Goal: Task Accomplishment & Management: Use online tool/utility

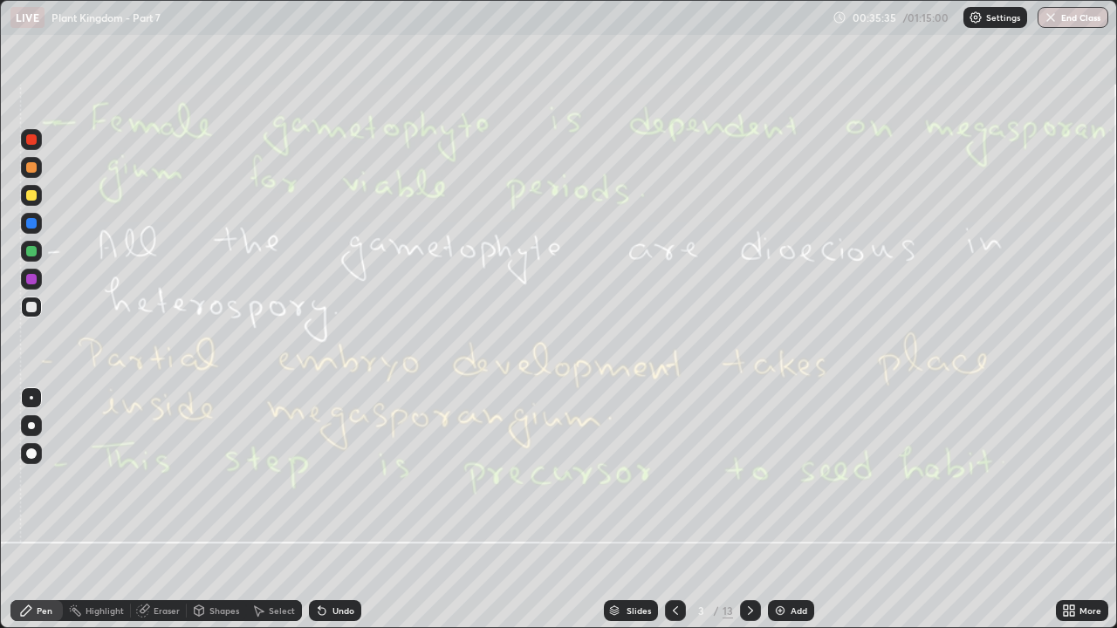
scroll to position [628, 1117]
click at [163, 609] on div "Eraser" at bounding box center [167, 610] width 26 height 9
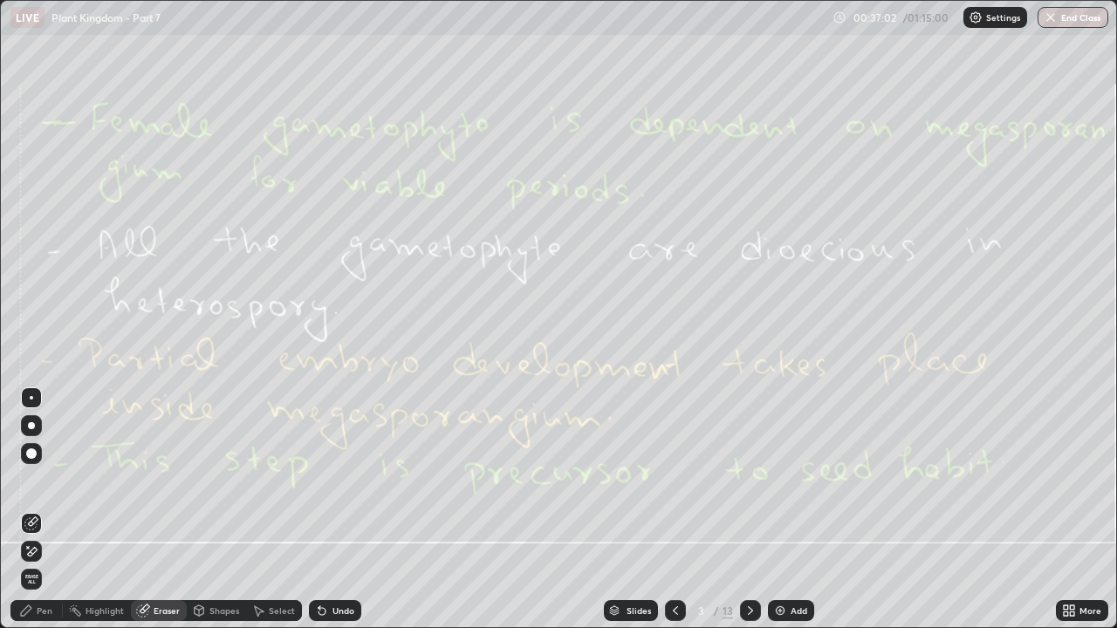
click at [34, 583] on span "Erase all" at bounding box center [31, 579] width 19 height 10
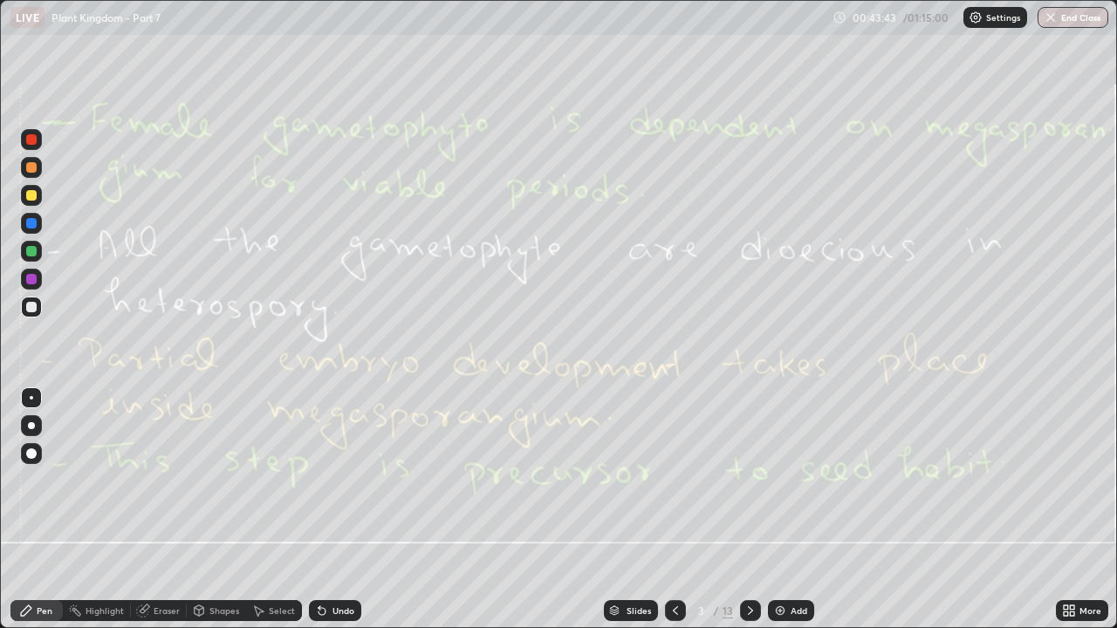
click at [163, 614] on div "Eraser" at bounding box center [167, 610] width 26 height 9
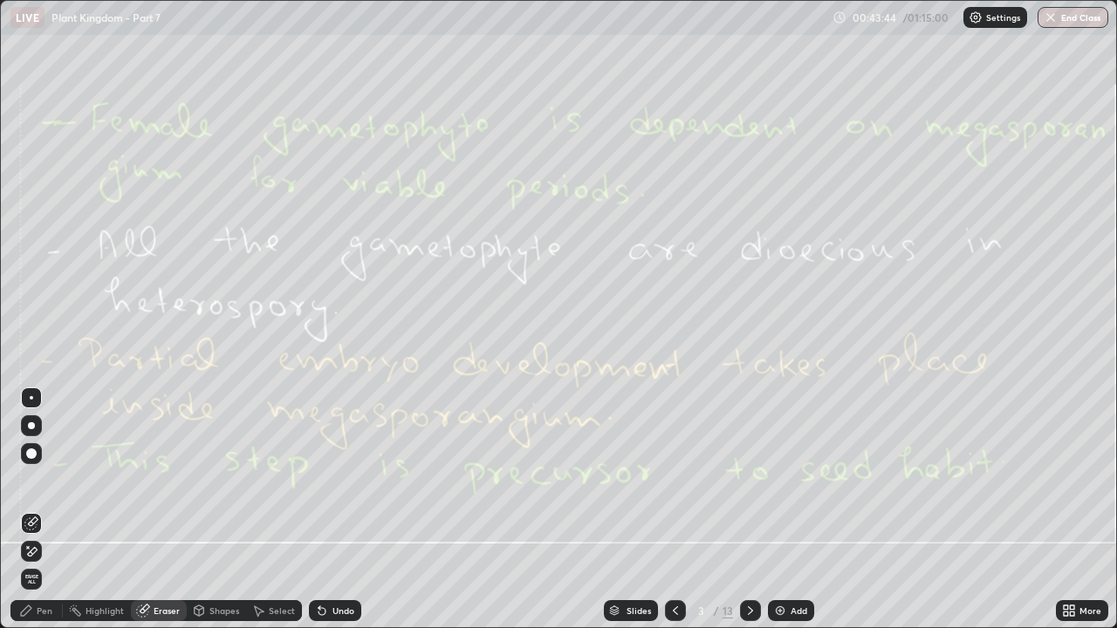
click at [31, 582] on span "Erase all" at bounding box center [31, 579] width 19 height 10
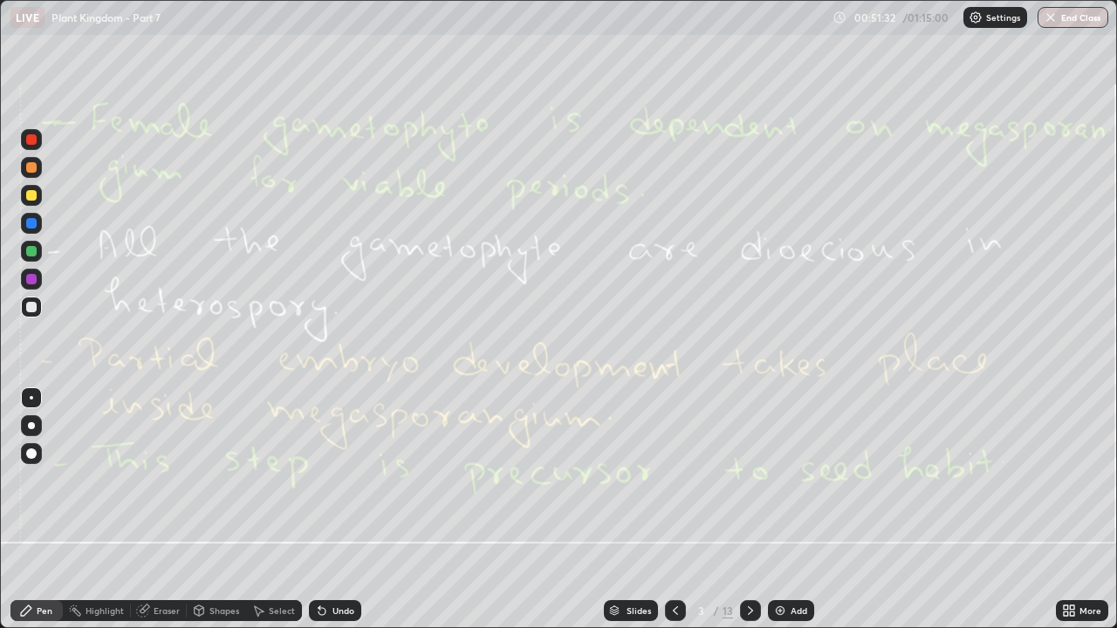
click at [793, 613] on div "Add" at bounding box center [799, 610] width 17 height 9
click at [673, 609] on icon at bounding box center [675, 610] width 5 height 9
click at [155, 613] on div "Eraser" at bounding box center [167, 610] width 26 height 9
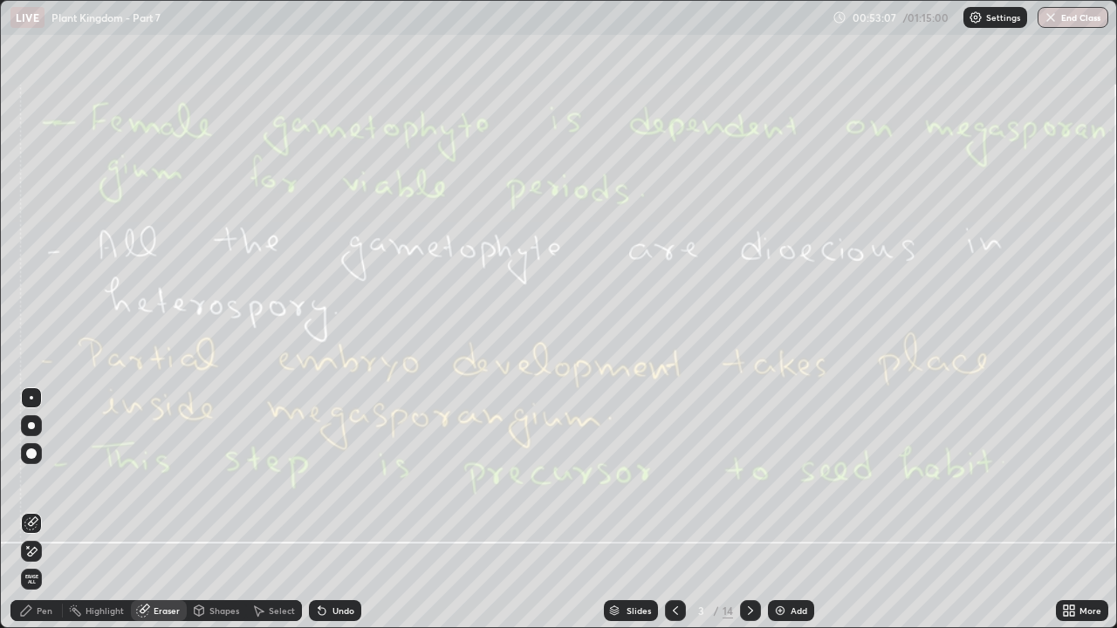
click at [31, 582] on span "Erase all" at bounding box center [31, 579] width 19 height 10
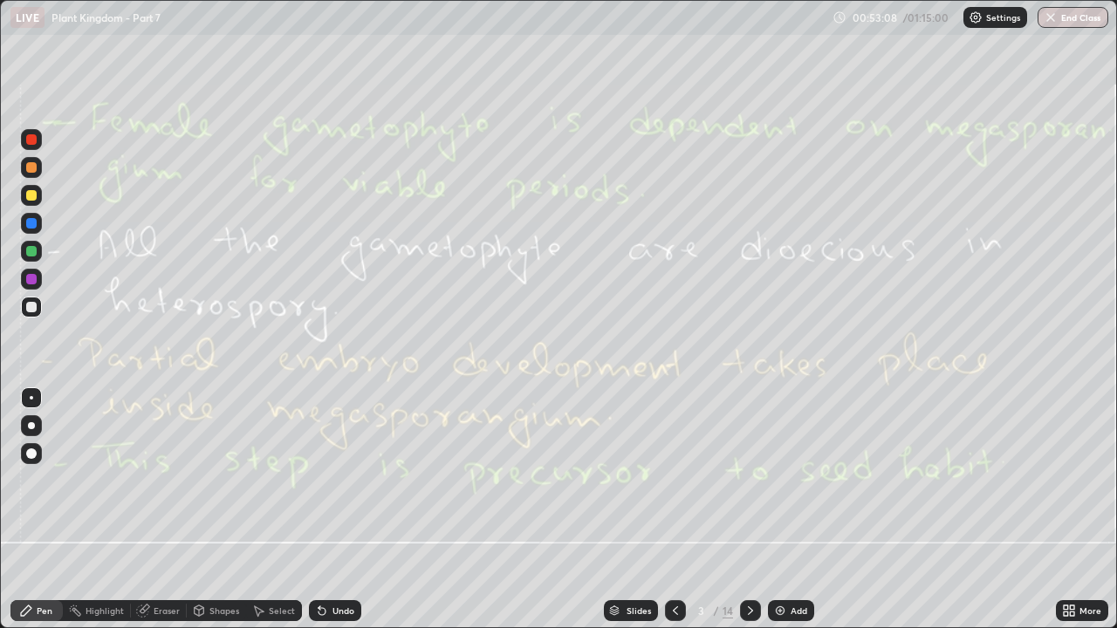
click at [675, 613] on icon at bounding box center [675, 611] width 14 height 14
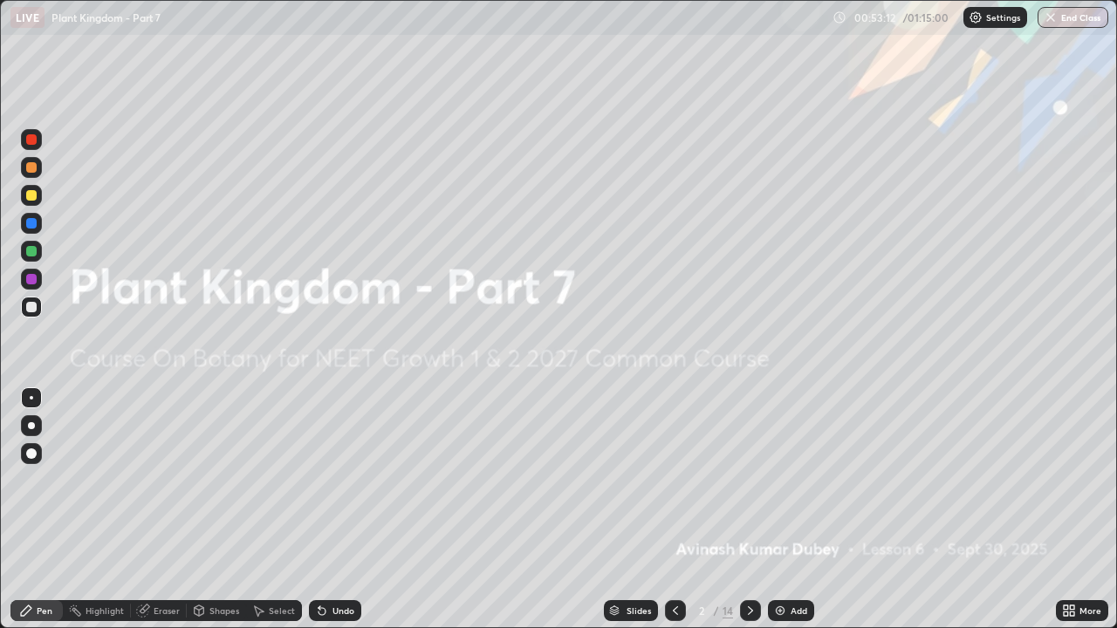
click at [746, 610] on icon at bounding box center [750, 611] width 14 height 14
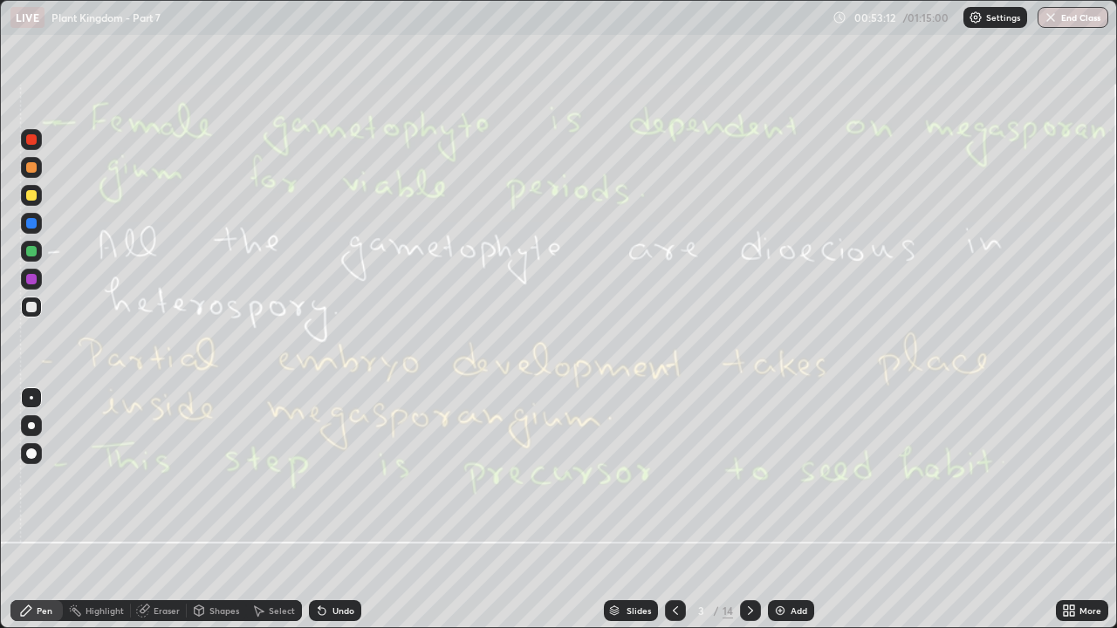
click at [749, 611] on icon at bounding box center [750, 611] width 14 height 14
click at [167, 611] on div "Eraser" at bounding box center [167, 610] width 26 height 9
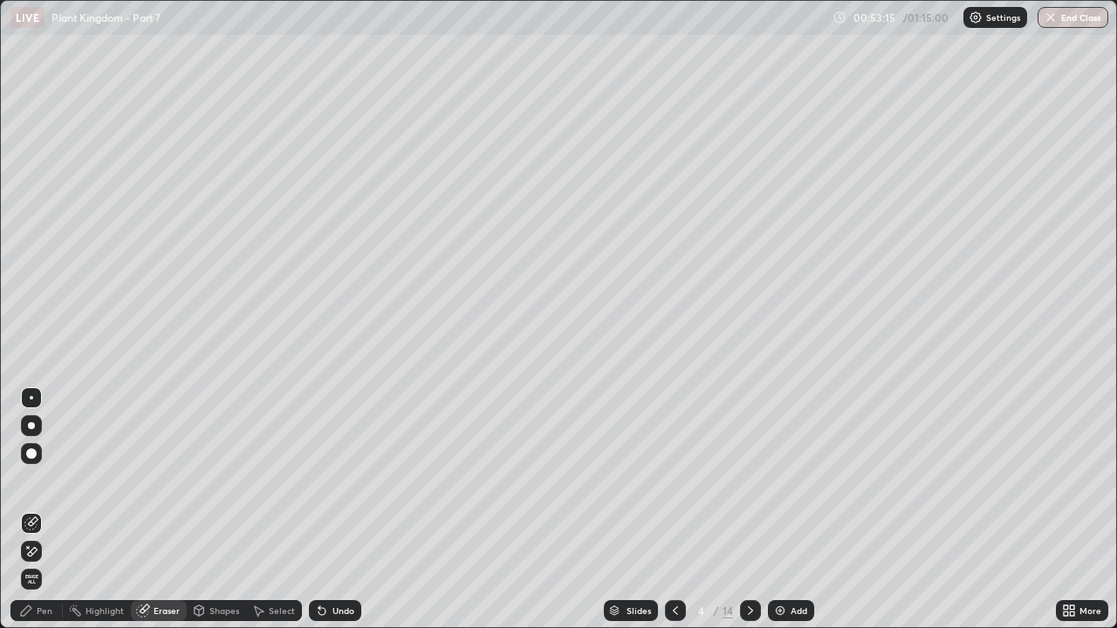
click at [38, 577] on span "Erase all" at bounding box center [31, 579] width 19 height 10
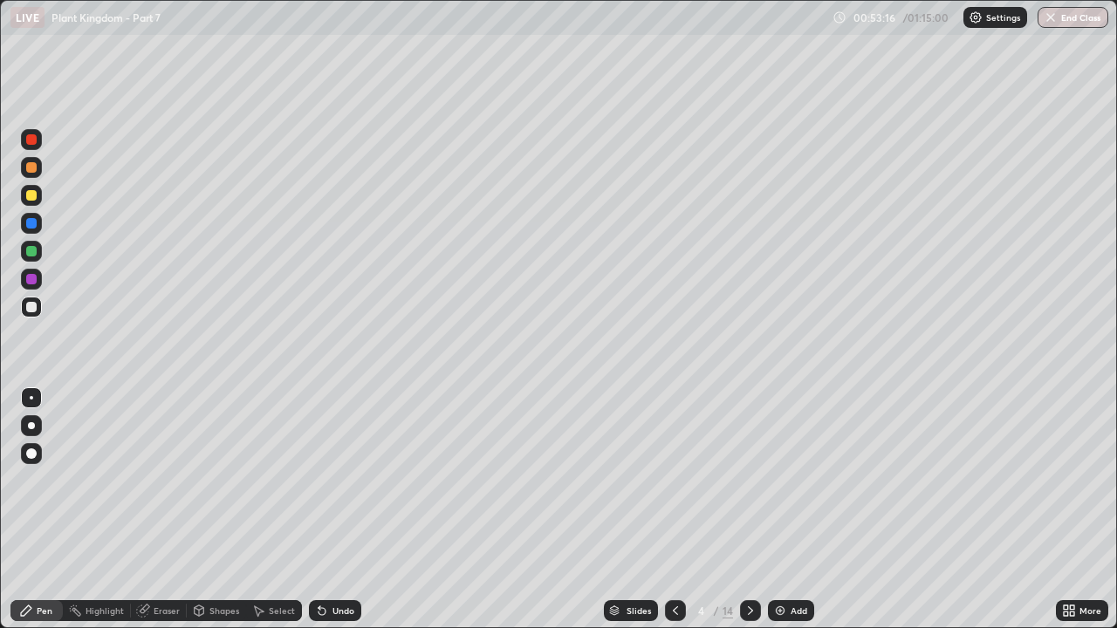
click at [749, 611] on icon at bounding box center [750, 611] width 14 height 14
click at [159, 616] on div "Eraser" at bounding box center [159, 610] width 56 height 21
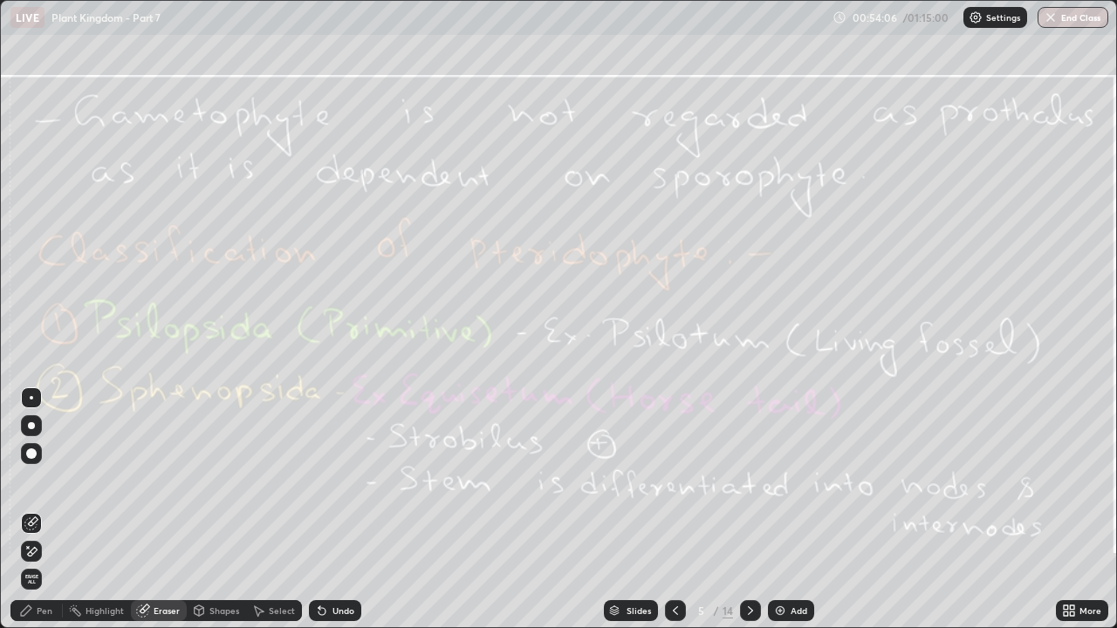
click at [30, 575] on span "Erase all" at bounding box center [31, 579] width 19 height 10
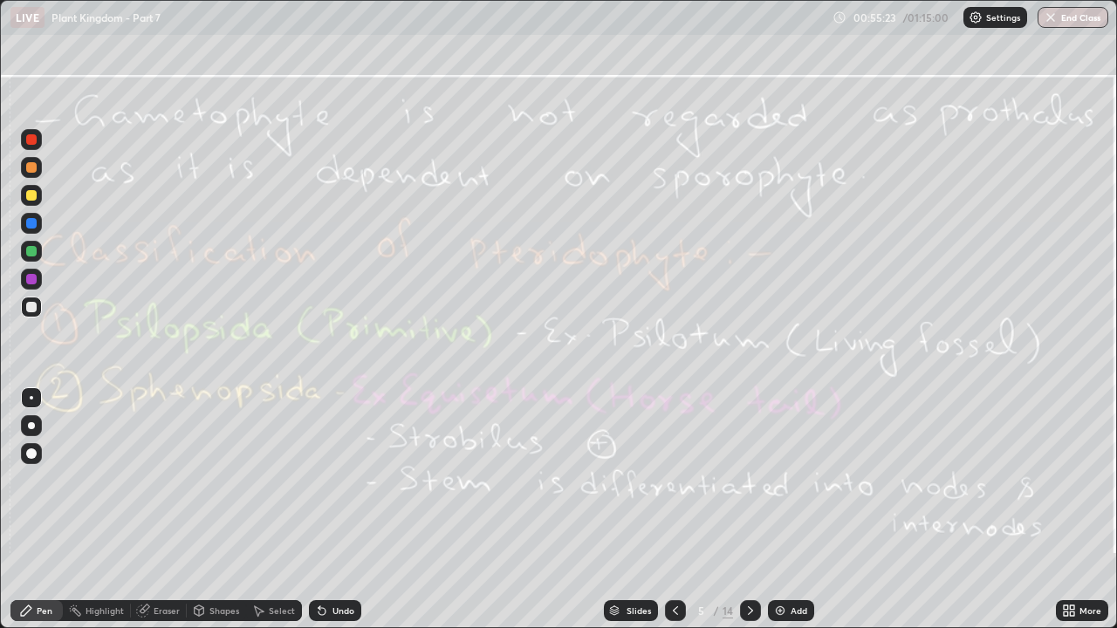
click at [160, 611] on div "Eraser" at bounding box center [167, 610] width 26 height 9
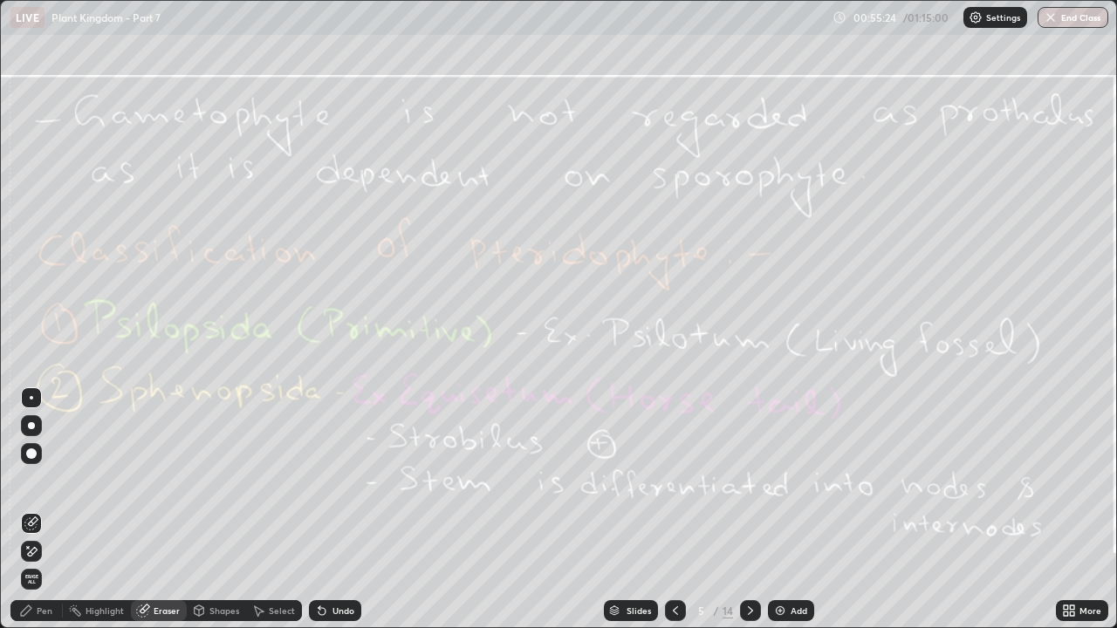
click at [40, 582] on span "Erase all" at bounding box center [31, 579] width 19 height 10
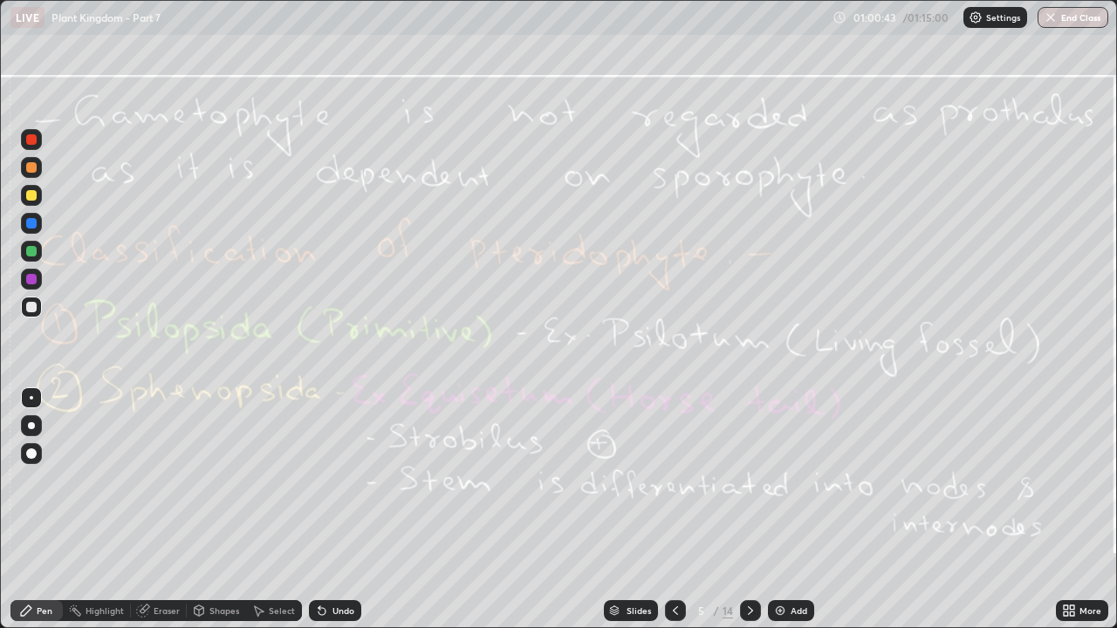
click at [756, 608] on div at bounding box center [750, 610] width 21 height 21
click at [168, 611] on div "Eraser" at bounding box center [167, 610] width 26 height 9
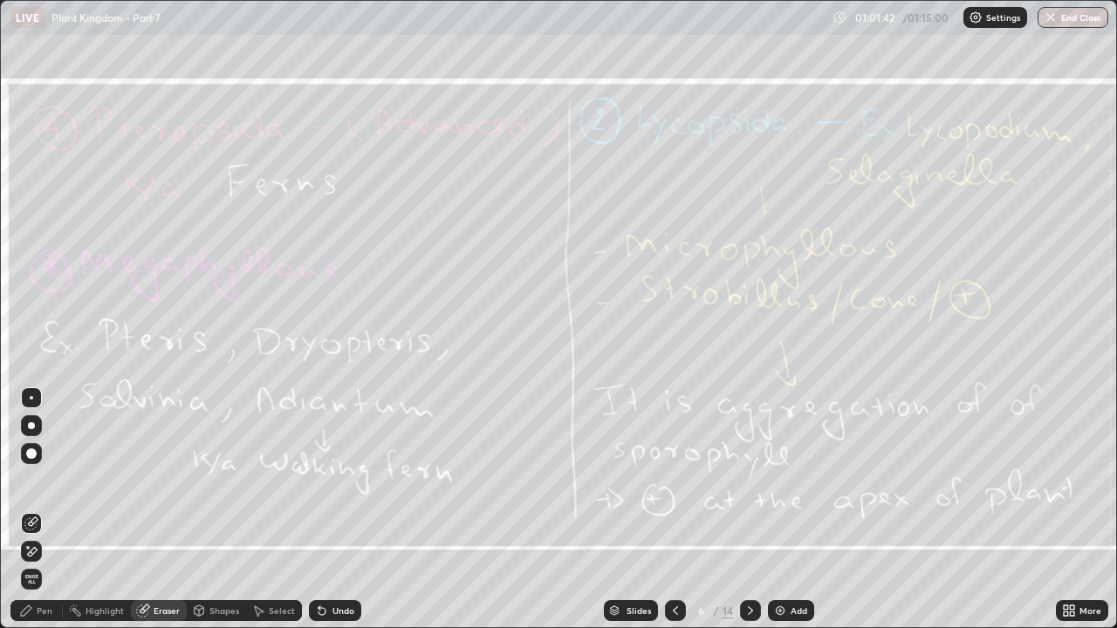
click at [39, 581] on span "Erase all" at bounding box center [31, 579] width 19 height 10
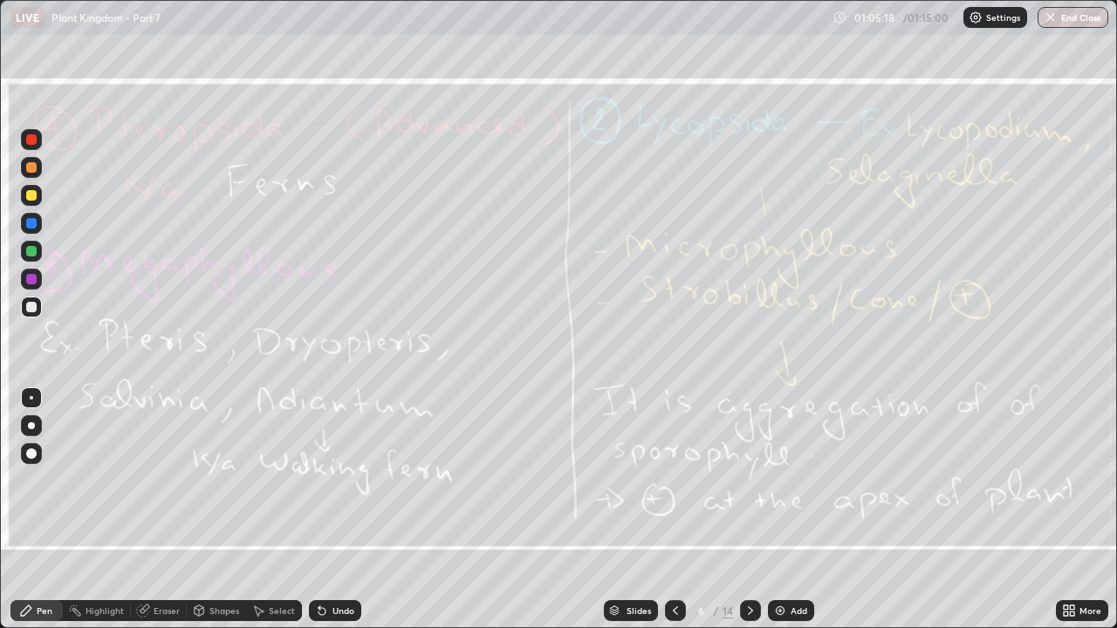
click at [740, 621] on div at bounding box center [750, 610] width 21 height 35
click at [675, 609] on icon at bounding box center [675, 611] width 14 height 14
click at [748, 613] on icon at bounding box center [750, 610] width 5 height 9
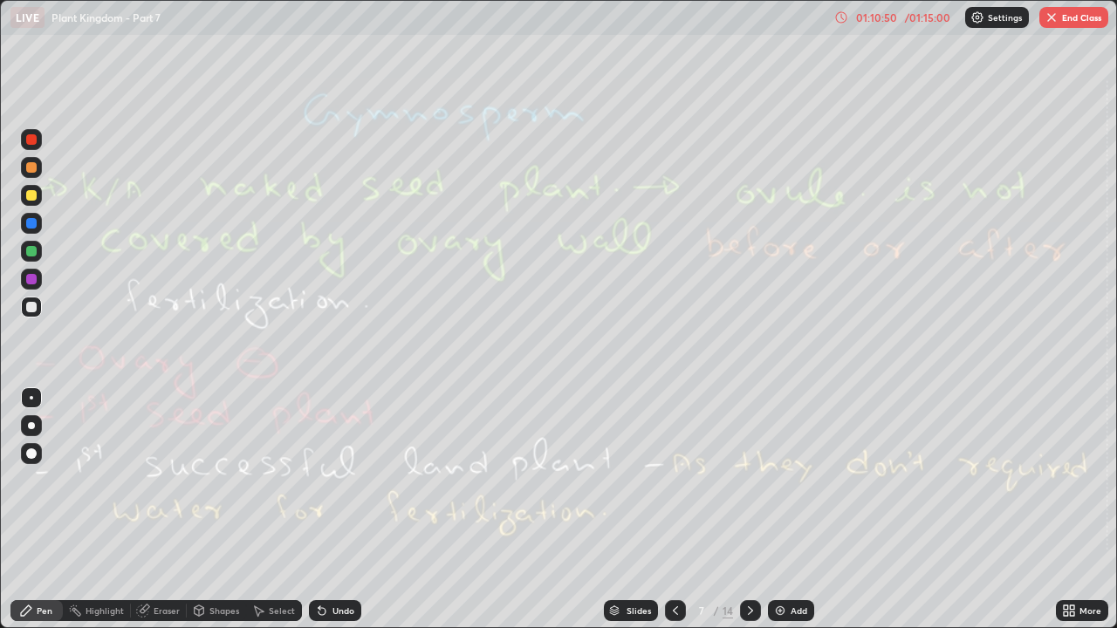
click at [161, 611] on div "Eraser" at bounding box center [167, 610] width 26 height 9
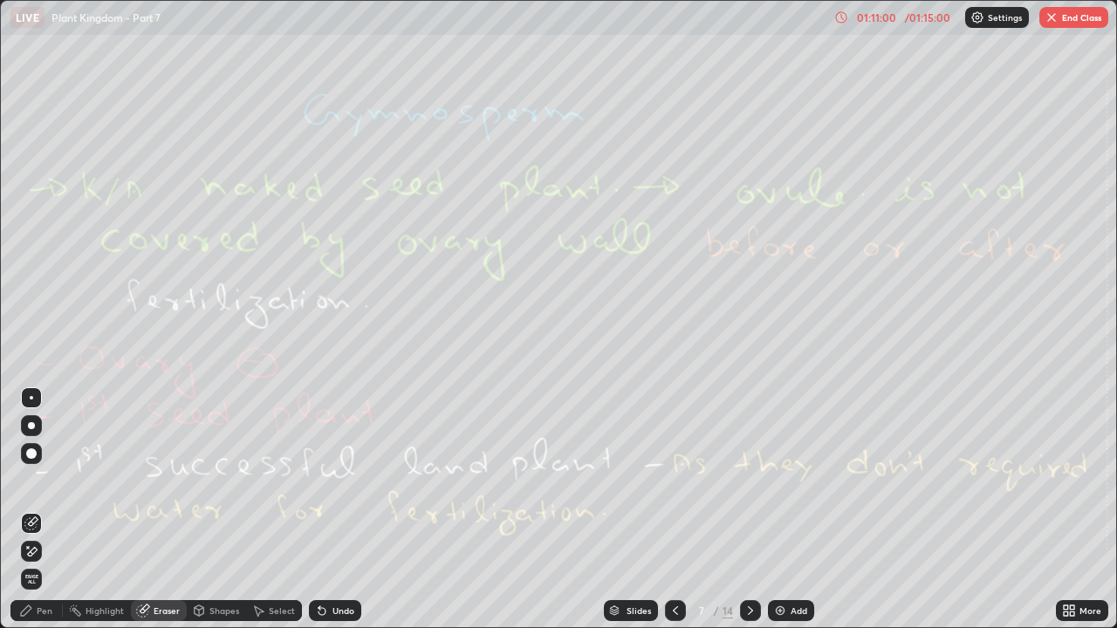
click at [937, 15] on div "/ 01:15:00" at bounding box center [928, 17] width 54 height 10
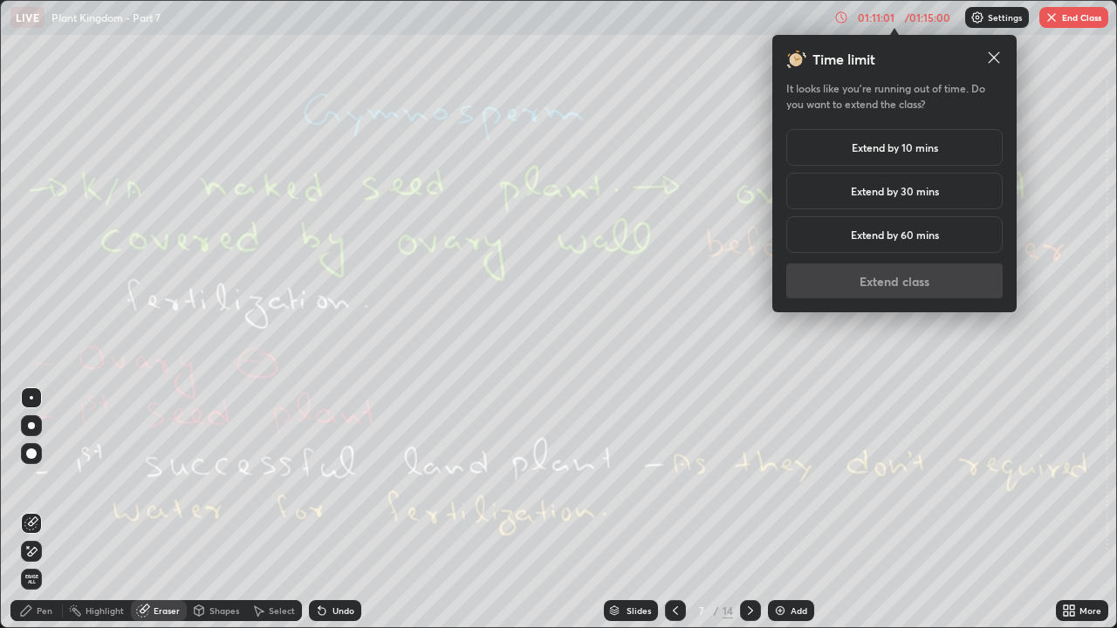
click at [929, 148] on h5 "Extend by 10 mins" at bounding box center [895, 148] width 86 height 16
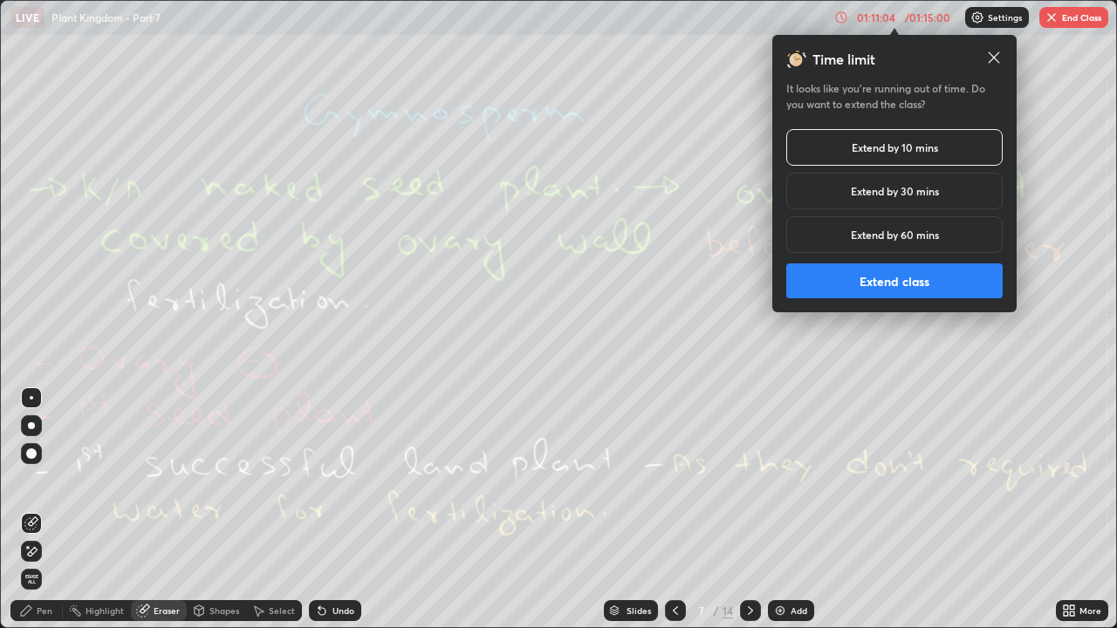
click at [929, 282] on button "Extend class" at bounding box center [894, 281] width 216 height 35
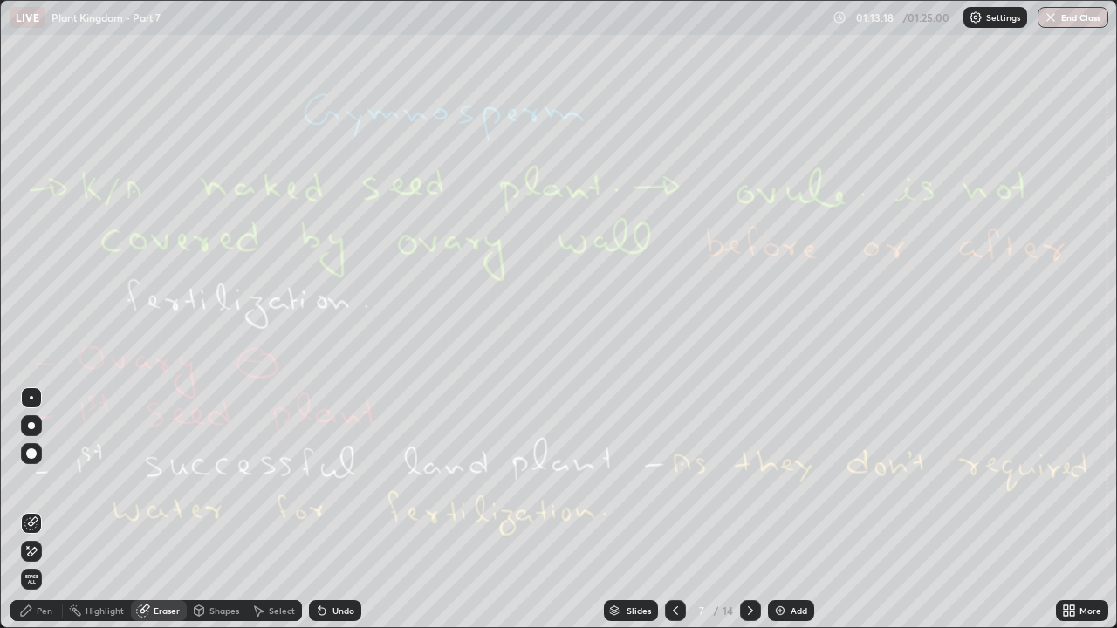
click at [750, 610] on icon at bounding box center [750, 610] width 5 height 9
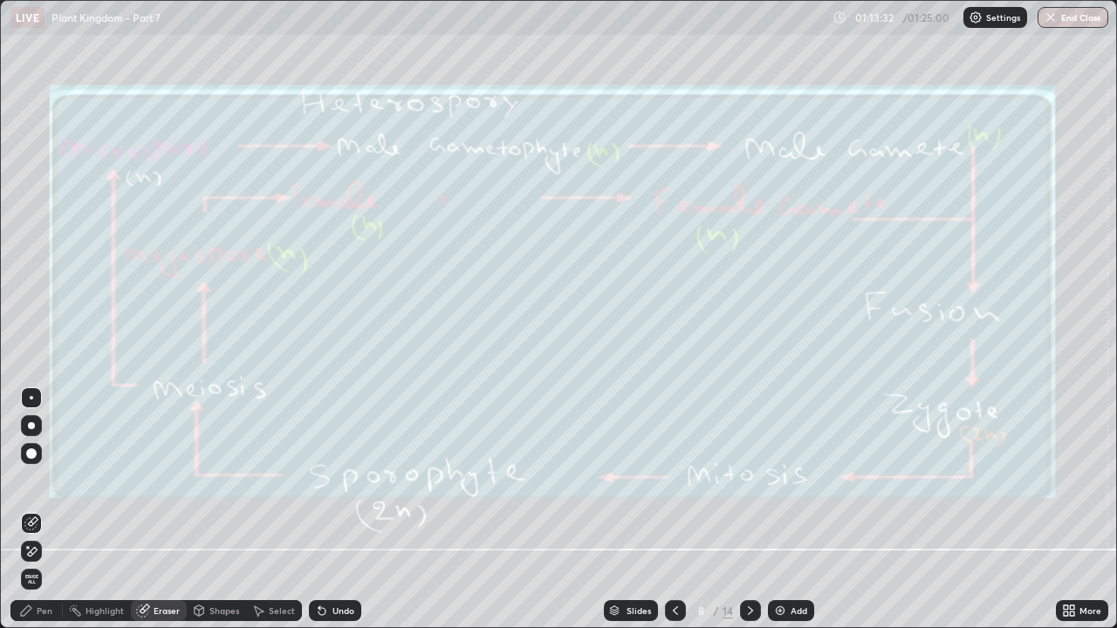
click at [749, 611] on icon at bounding box center [750, 611] width 14 height 14
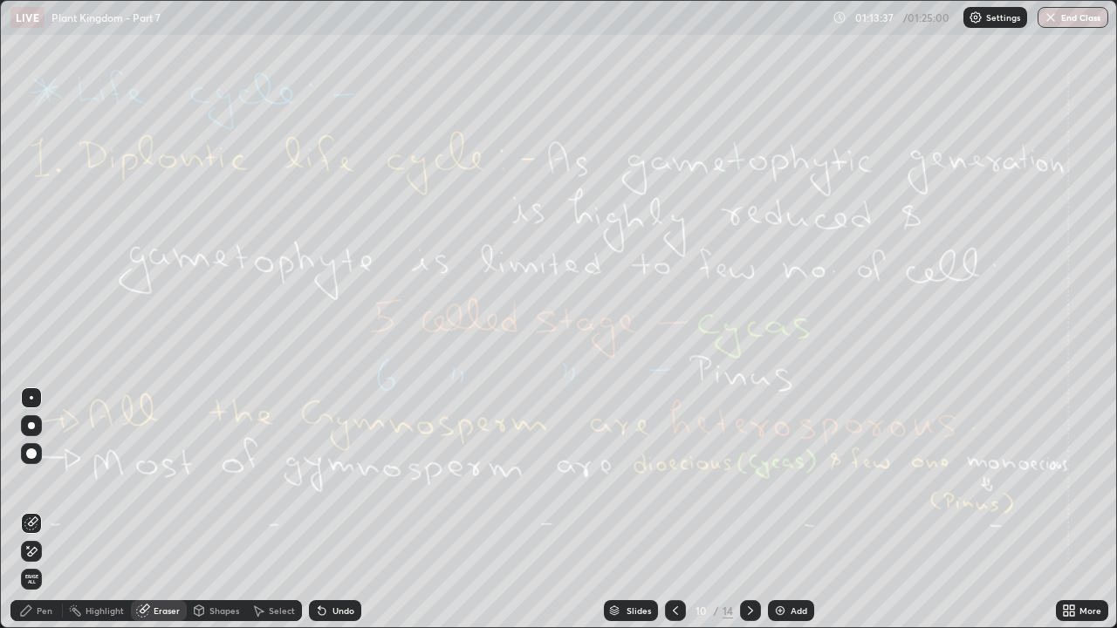
click at [750, 612] on icon at bounding box center [750, 611] width 14 height 14
click at [42, 610] on div "Pen" at bounding box center [45, 610] width 16 height 9
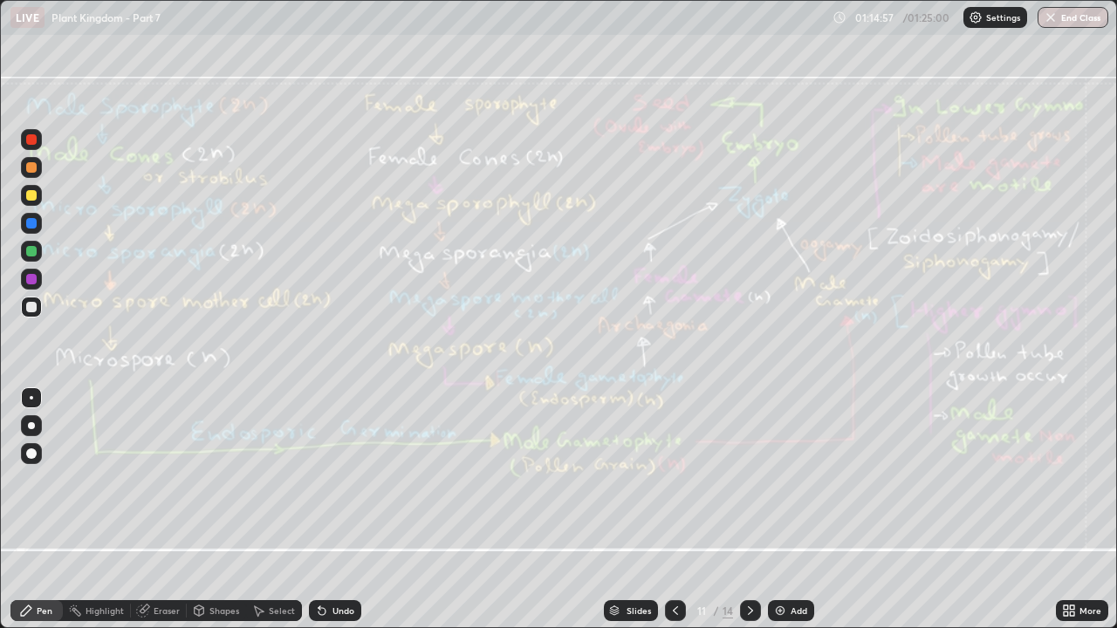
click at [171, 609] on div "Eraser" at bounding box center [167, 610] width 26 height 9
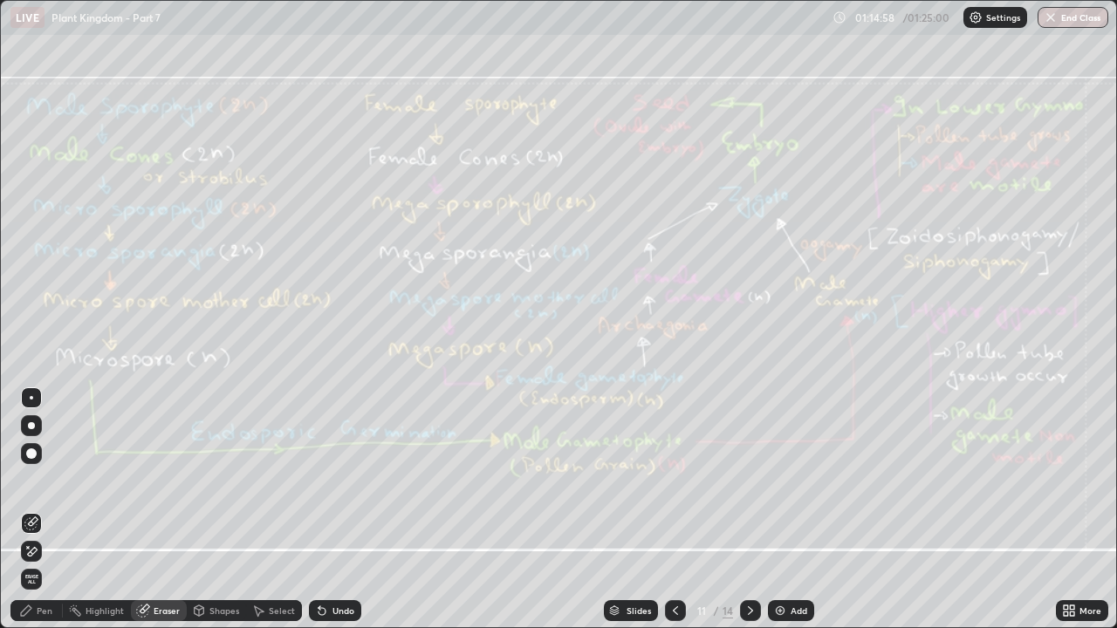
click at [38, 581] on span "Erase all" at bounding box center [31, 579] width 19 height 10
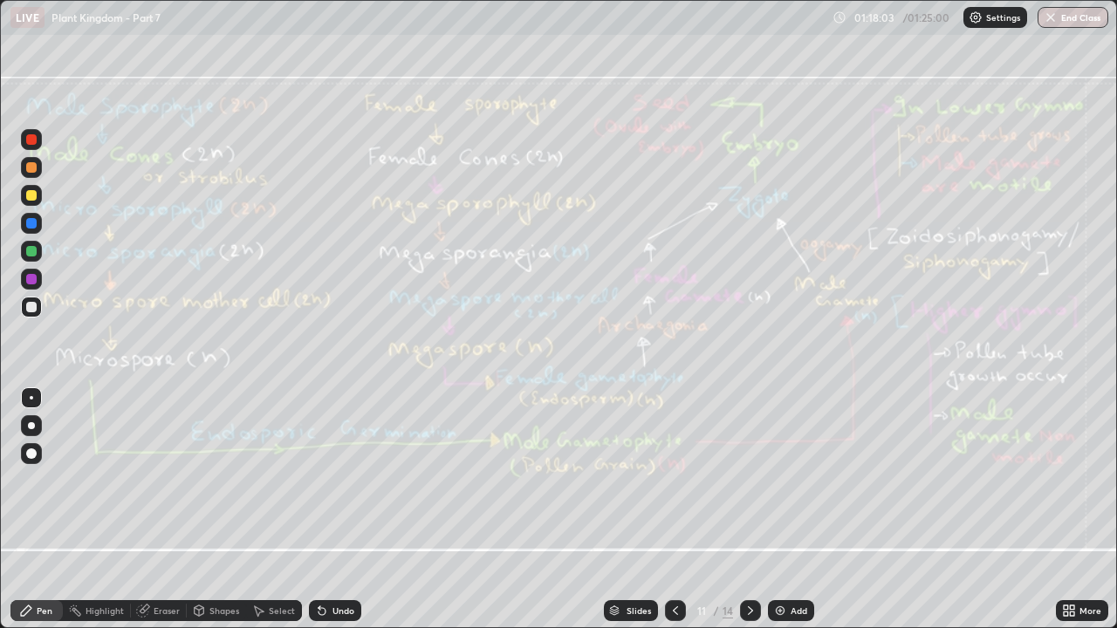
click at [170, 606] on div "Eraser" at bounding box center [167, 610] width 26 height 9
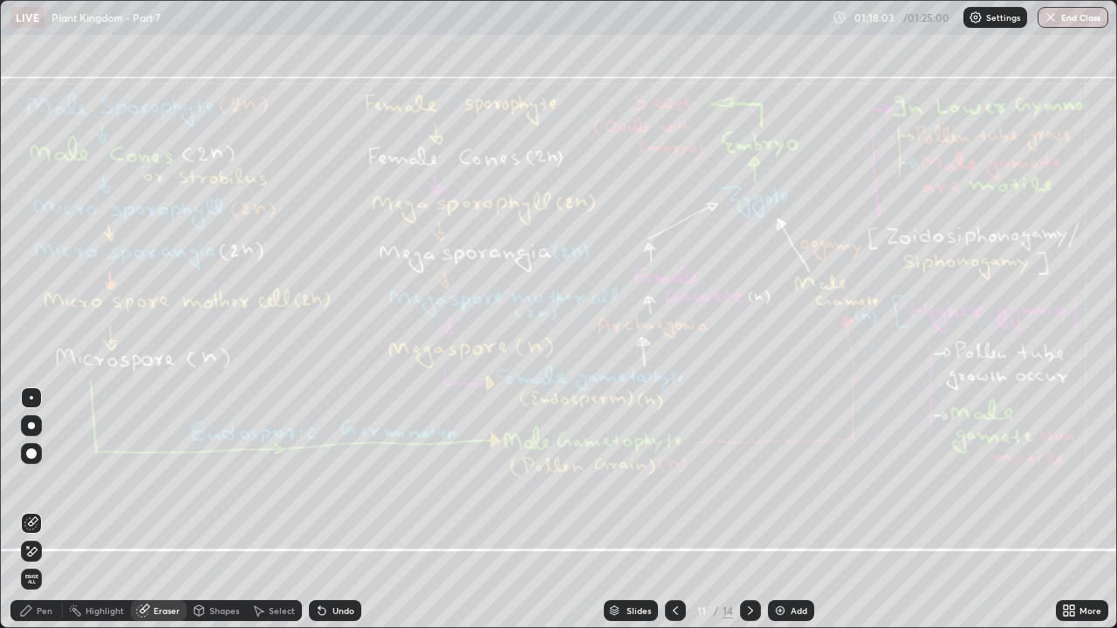
click at [39, 582] on span "Erase all" at bounding box center [31, 579] width 19 height 10
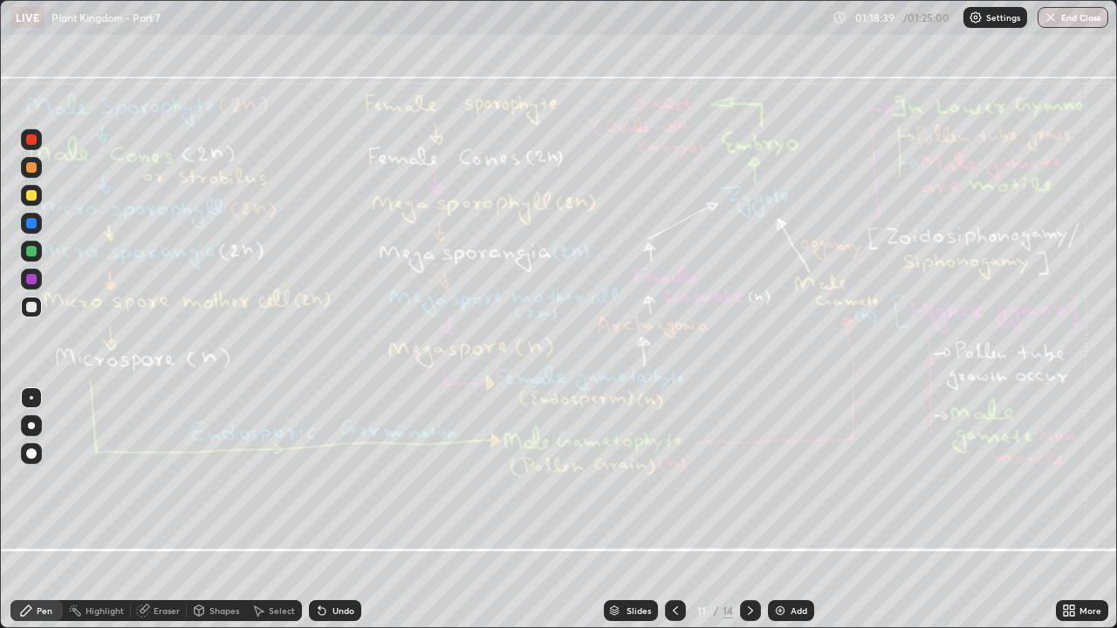
click at [160, 619] on div "Eraser" at bounding box center [159, 610] width 56 height 21
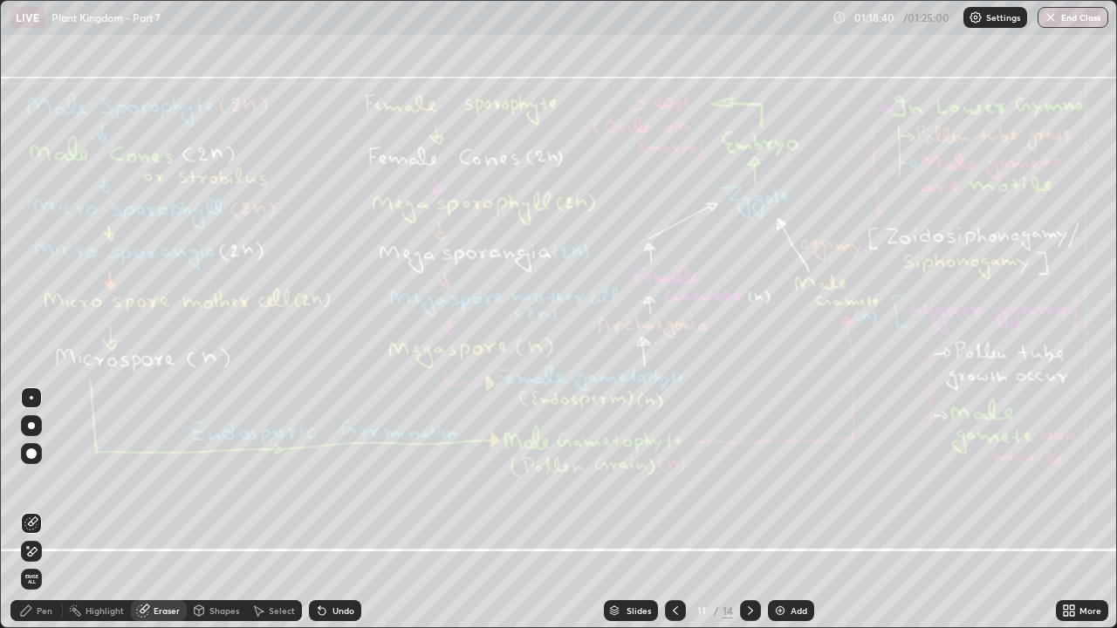
click at [38, 578] on span "Erase all" at bounding box center [31, 579] width 19 height 10
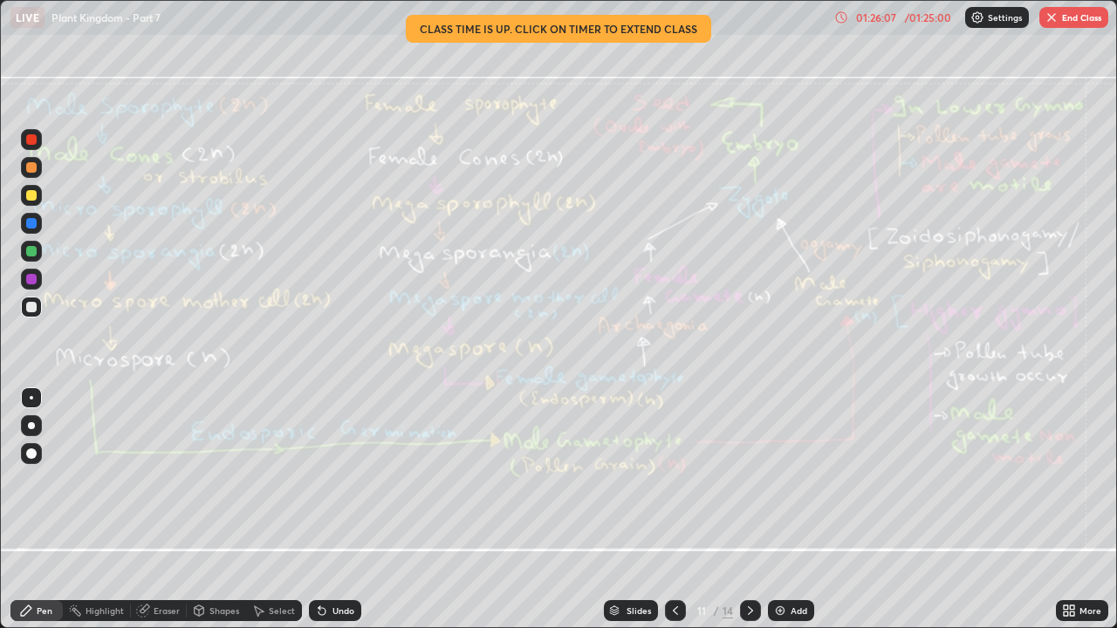
click at [920, 21] on div "/ 01:25:00" at bounding box center [928, 17] width 54 height 10
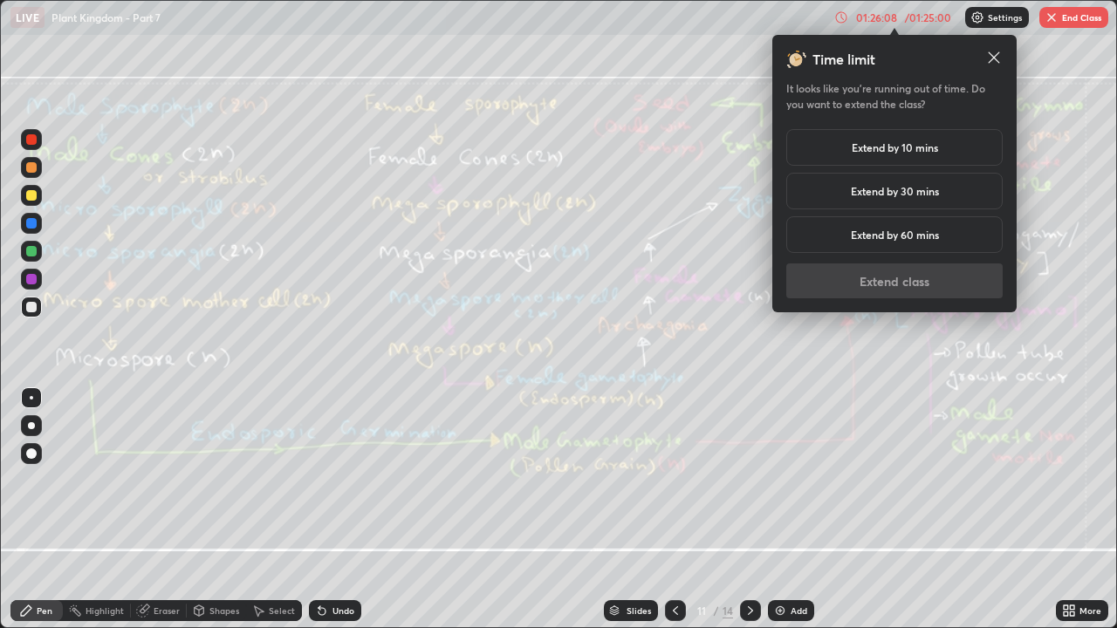
click at [939, 150] on div "Extend by 10 mins" at bounding box center [894, 147] width 216 height 37
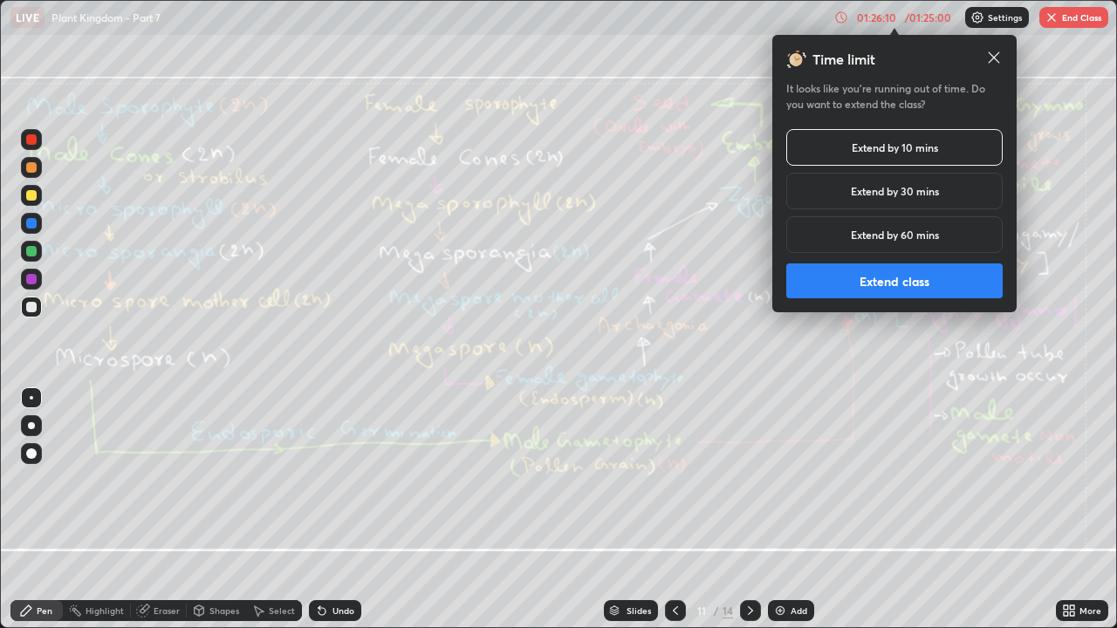
click at [927, 286] on button "Extend class" at bounding box center [894, 281] width 216 height 35
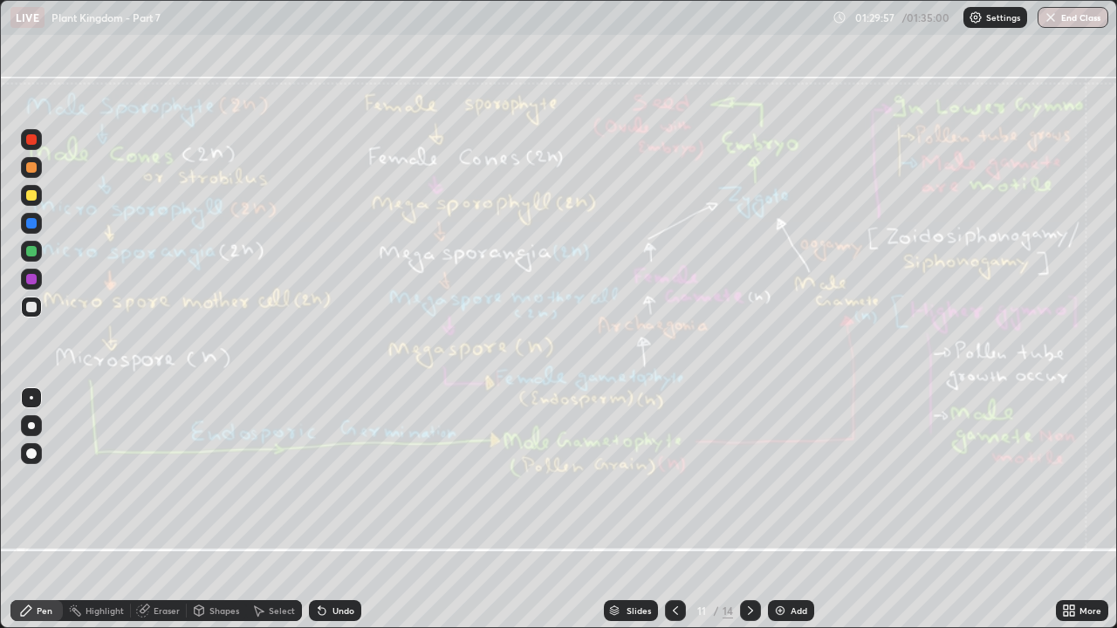
click at [160, 607] on div "Eraser" at bounding box center [167, 610] width 26 height 9
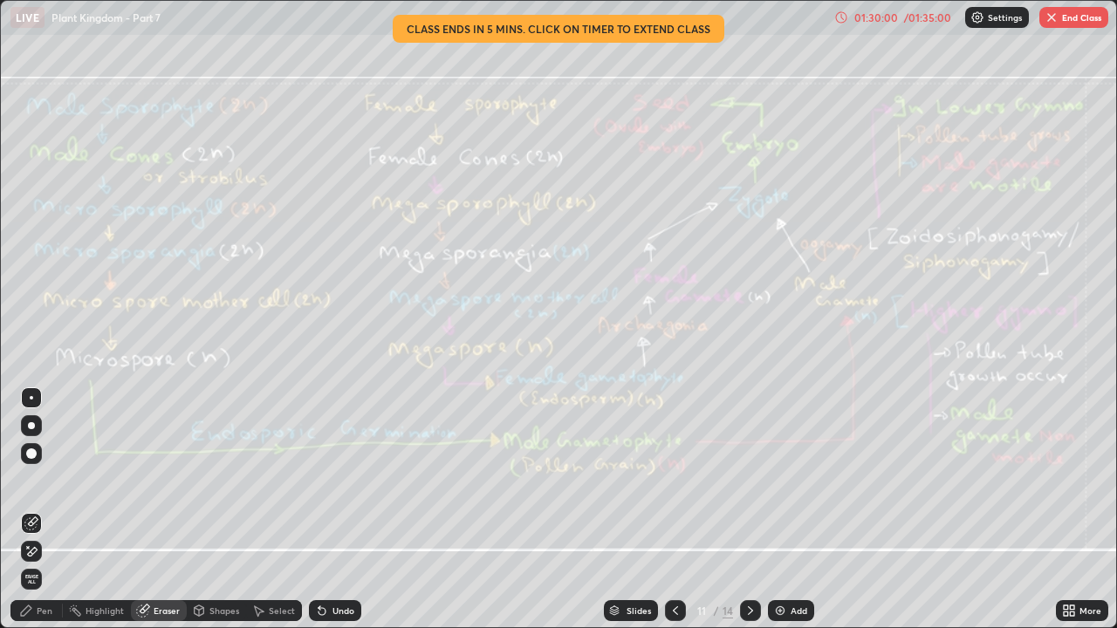
click at [31, 581] on span "Erase all" at bounding box center [31, 579] width 19 height 10
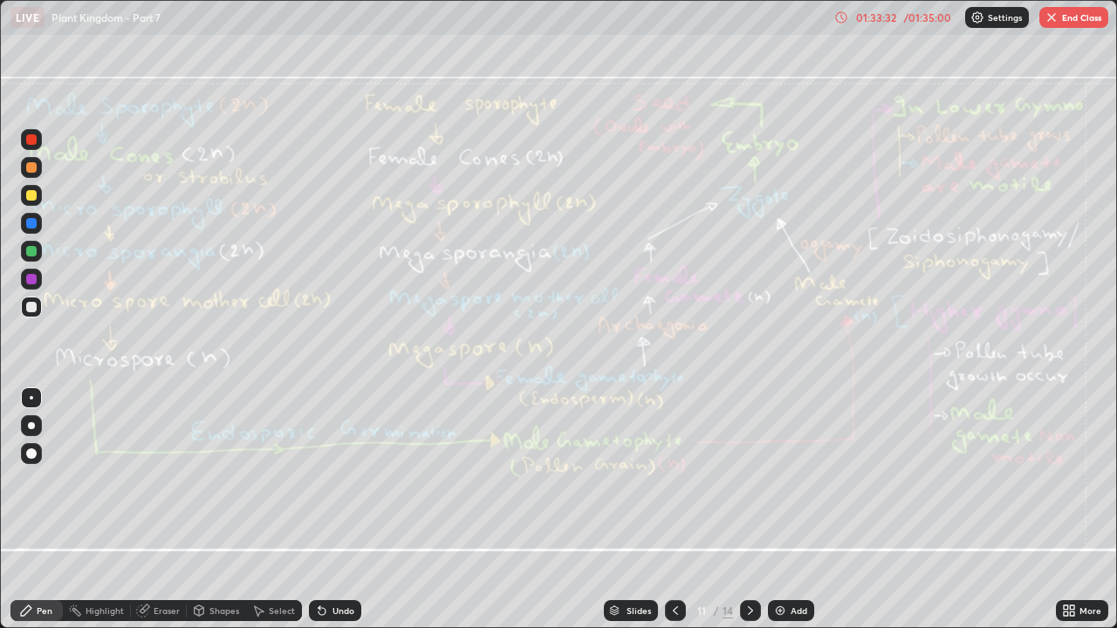
click at [779, 614] on img at bounding box center [780, 611] width 14 height 14
click at [32, 140] on div at bounding box center [31, 139] width 10 height 10
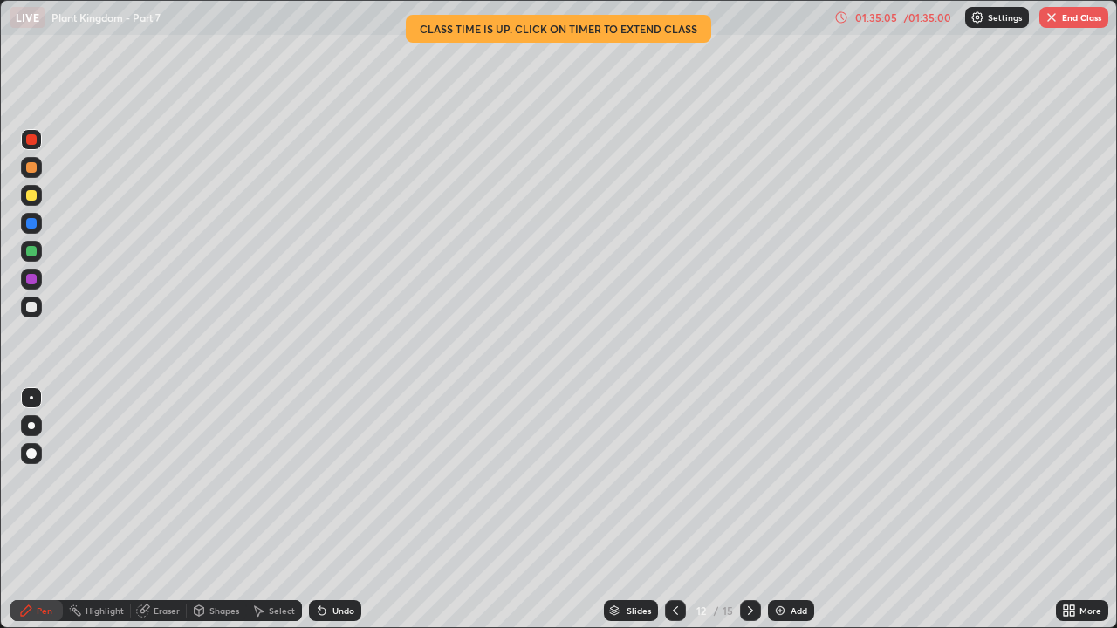
click at [154, 607] on div "Eraser" at bounding box center [167, 610] width 26 height 9
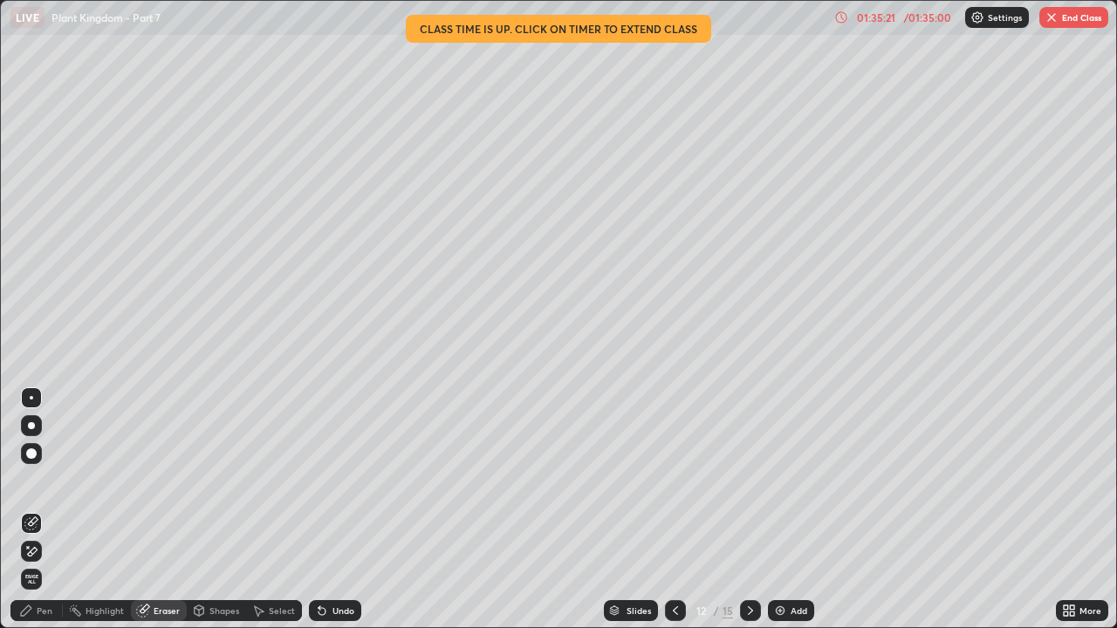
click at [47, 605] on div "Pen" at bounding box center [36, 610] width 52 height 21
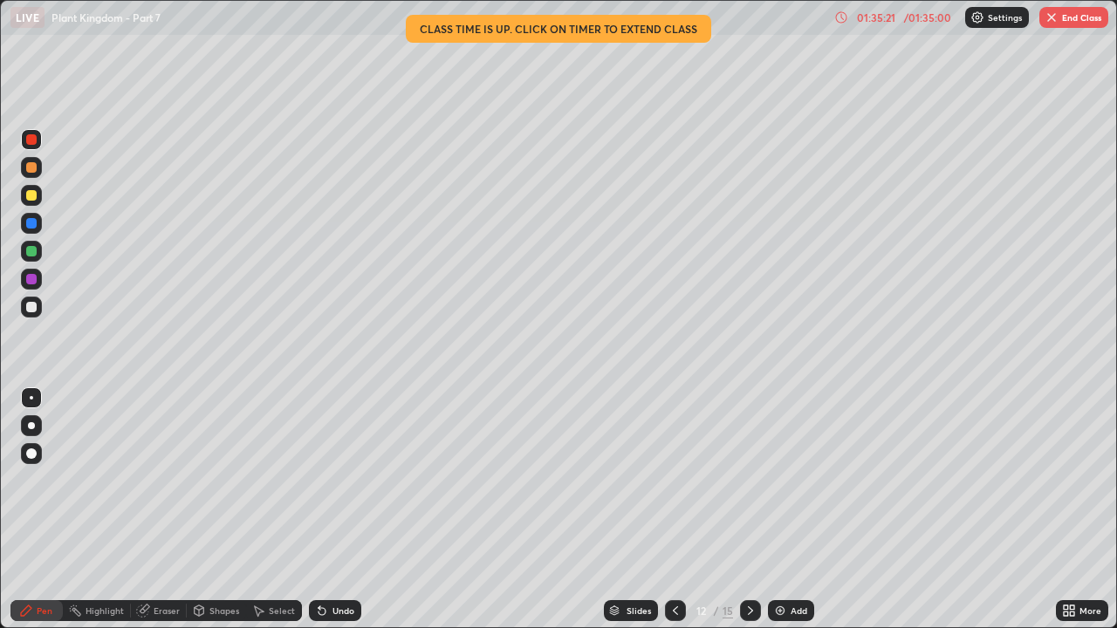
click at [49, 608] on div "Pen" at bounding box center [45, 610] width 16 height 9
click at [170, 608] on div "Eraser" at bounding box center [167, 610] width 26 height 9
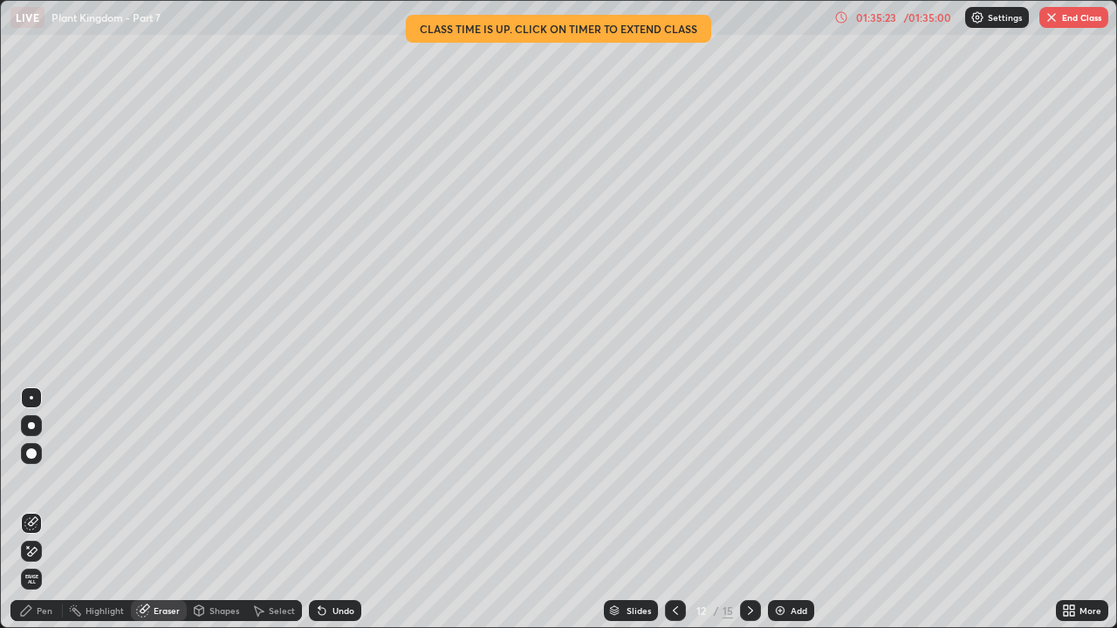
click at [31, 582] on span "Erase all" at bounding box center [31, 579] width 19 height 10
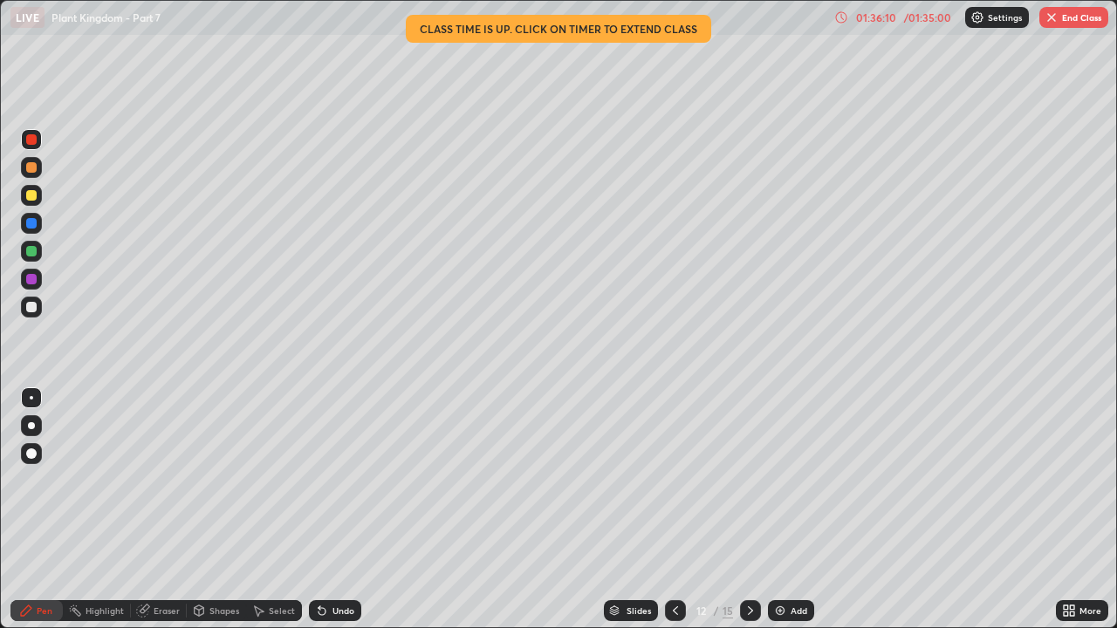
click at [674, 616] on icon at bounding box center [675, 611] width 14 height 14
click at [159, 615] on div "Eraser" at bounding box center [167, 610] width 26 height 9
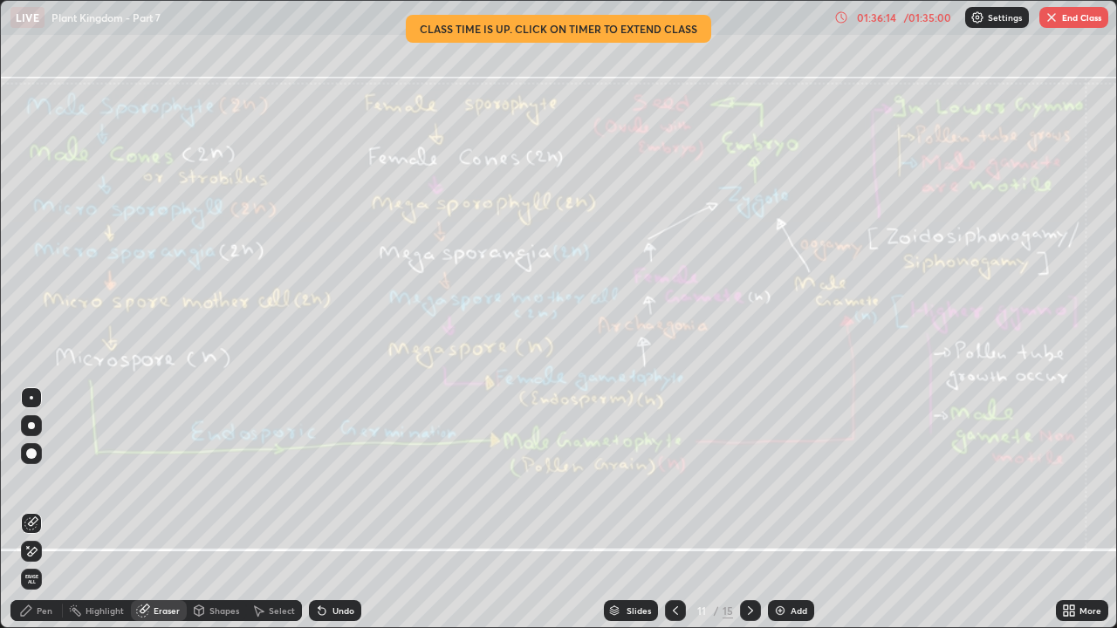
click at [41, 579] on div "Erase all" at bounding box center [31, 579] width 21 height 21
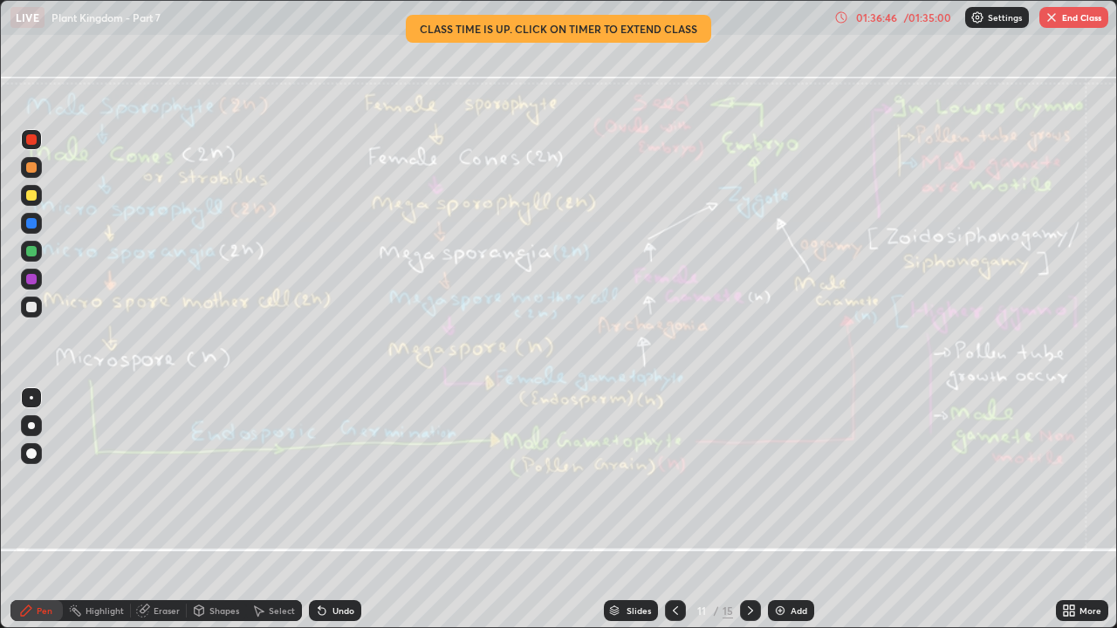
click at [168, 613] on div "Eraser" at bounding box center [167, 610] width 26 height 9
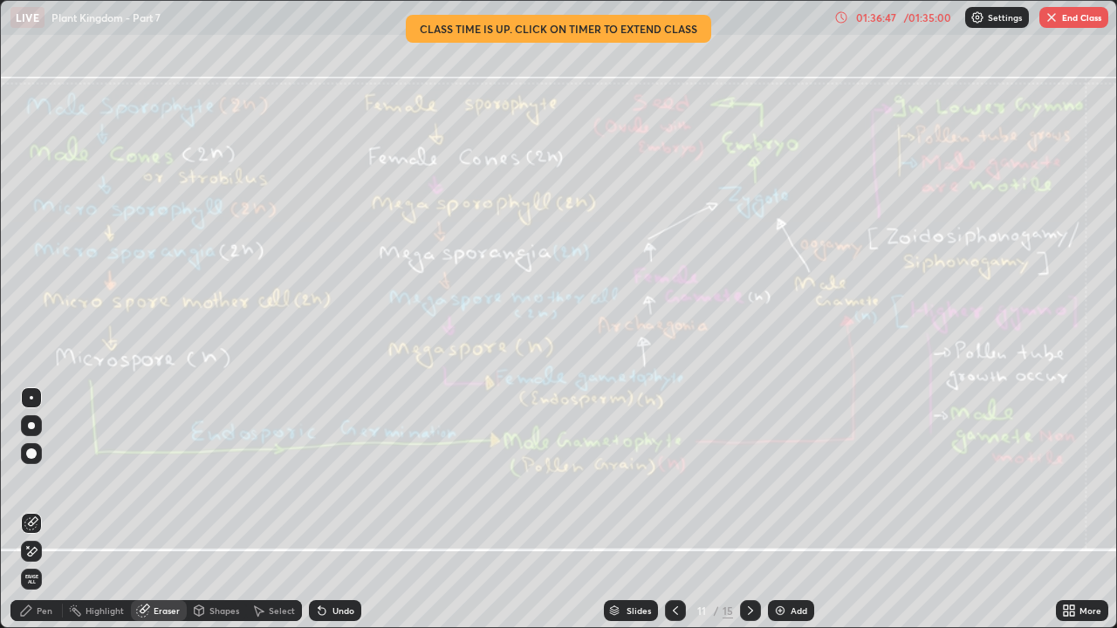
click at [32, 582] on span "Erase all" at bounding box center [31, 579] width 19 height 10
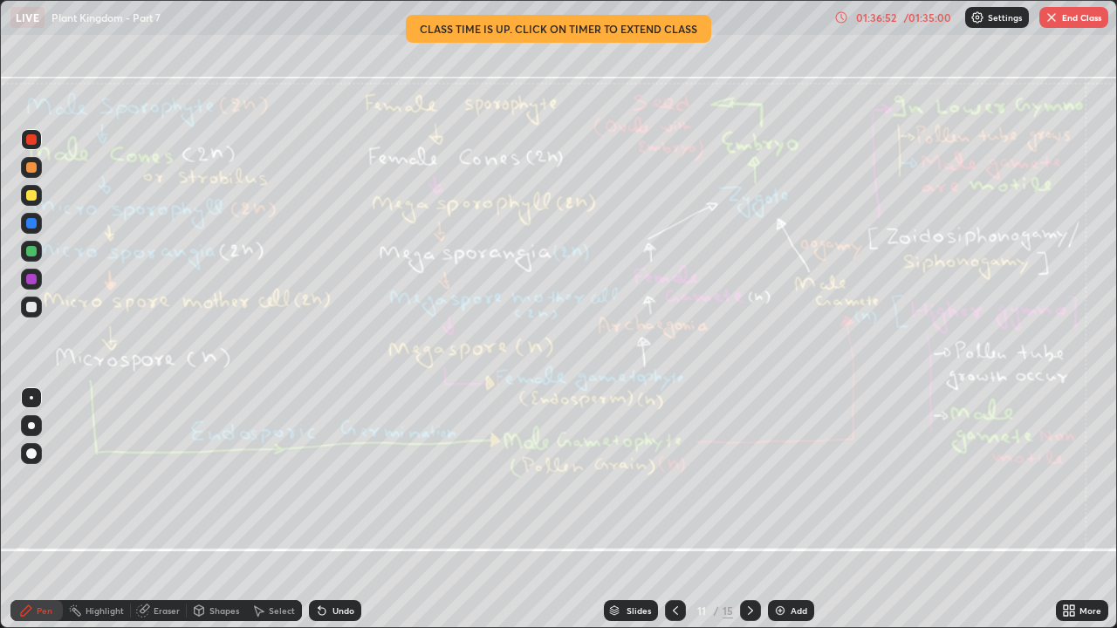
click at [749, 611] on icon at bounding box center [750, 611] width 14 height 14
click at [750, 609] on icon at bounding box center [750, 611] width 14 height 14
click at [168, 610] on div "Eraser" at bounding box center [167, 610] width 26 height 9
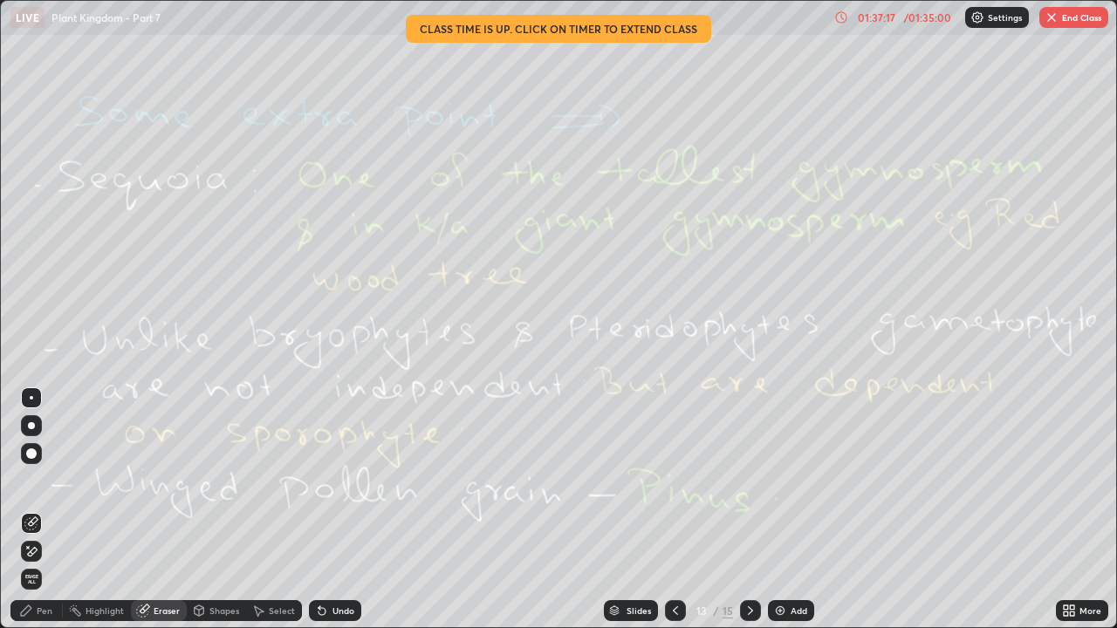
click at [38, 582] on span "Erase all" at bounding box center [31, 579] width 19 height 10
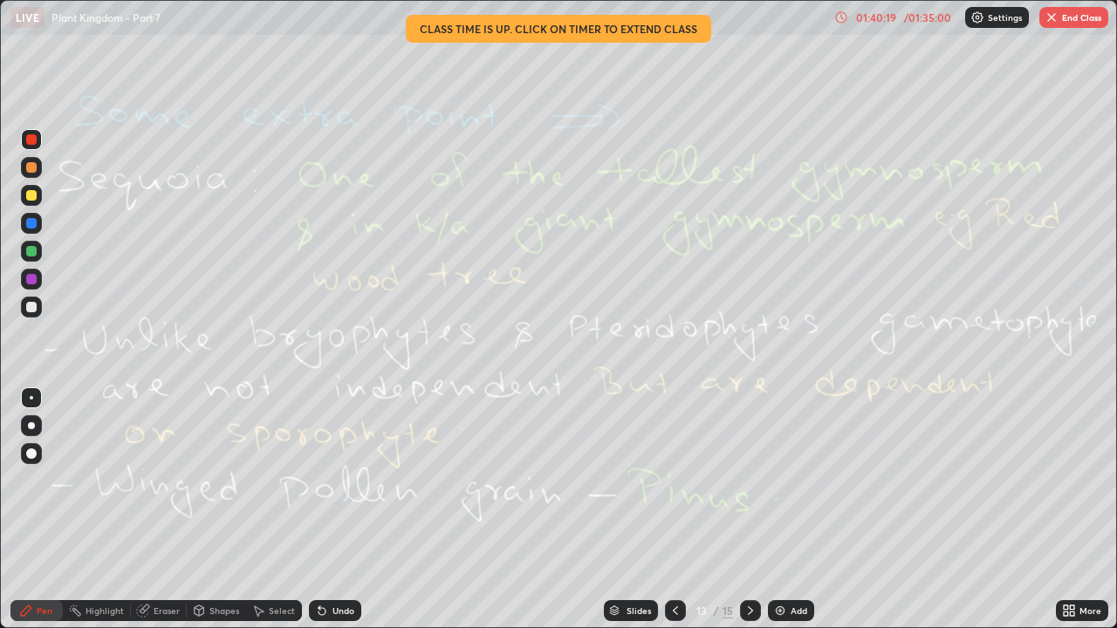
click at [749, 611] on icon at bounding box center [750, 611] width 14 height 14
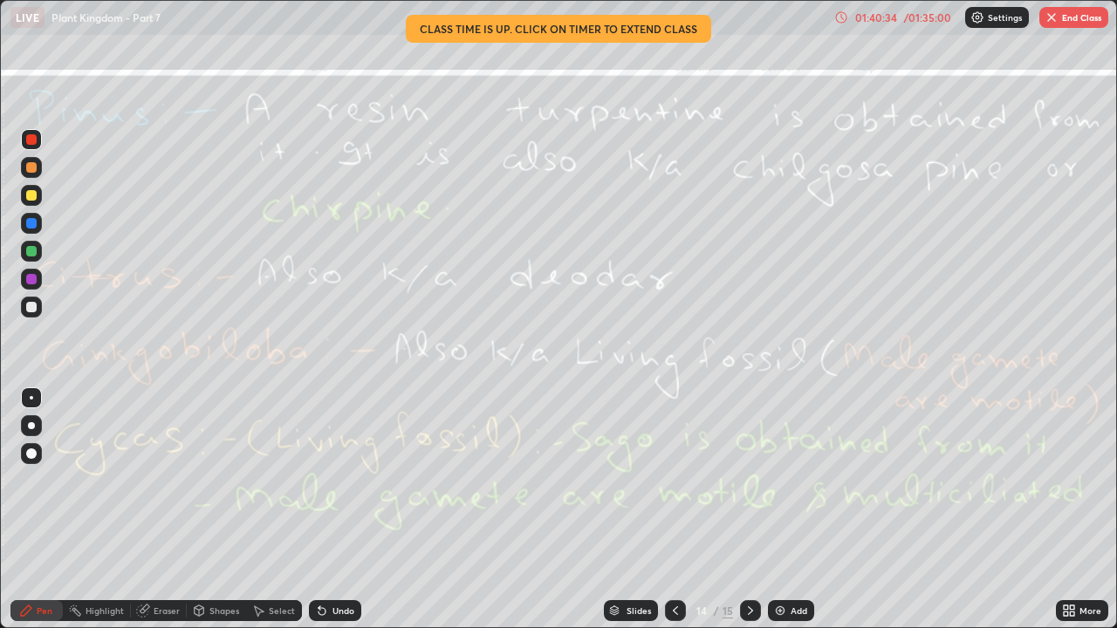
click at [162, 611] on div "Eraser" at bounding box center [167, 610] width 26 height 9
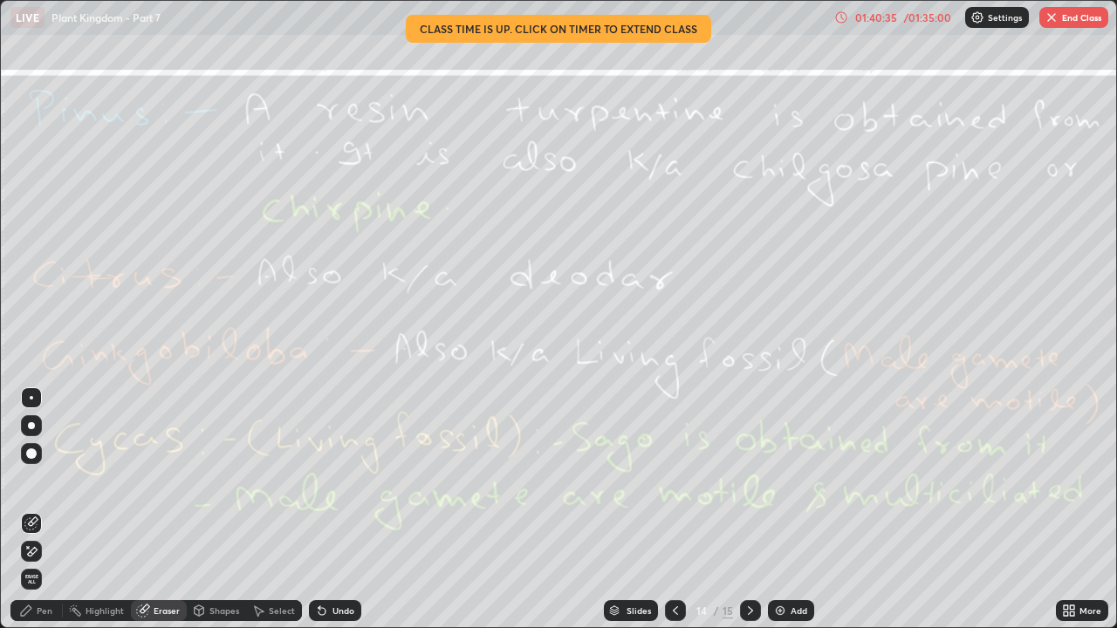
click at [31, 582] on span "Erase all" at bounding box center [31, 579] width 19 height 10
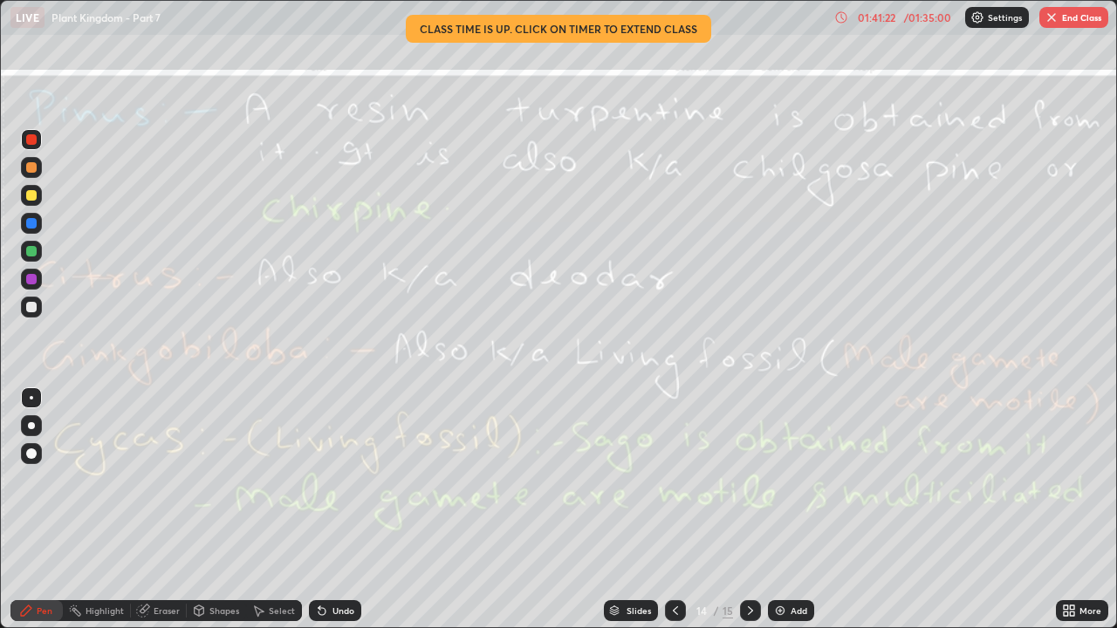
click at [166, 608] on div "Eraser" at bounding box center [167, 610] width 26 height 9
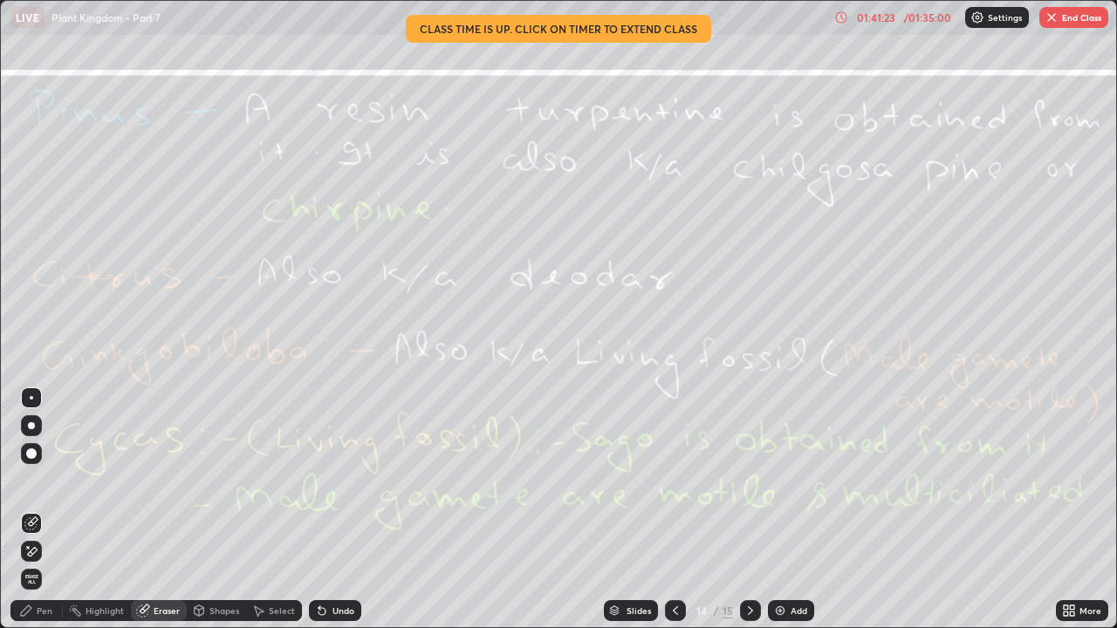
click at [32, 582] on span "Erase all" at bounding box center [31, 579] width 19 height 10
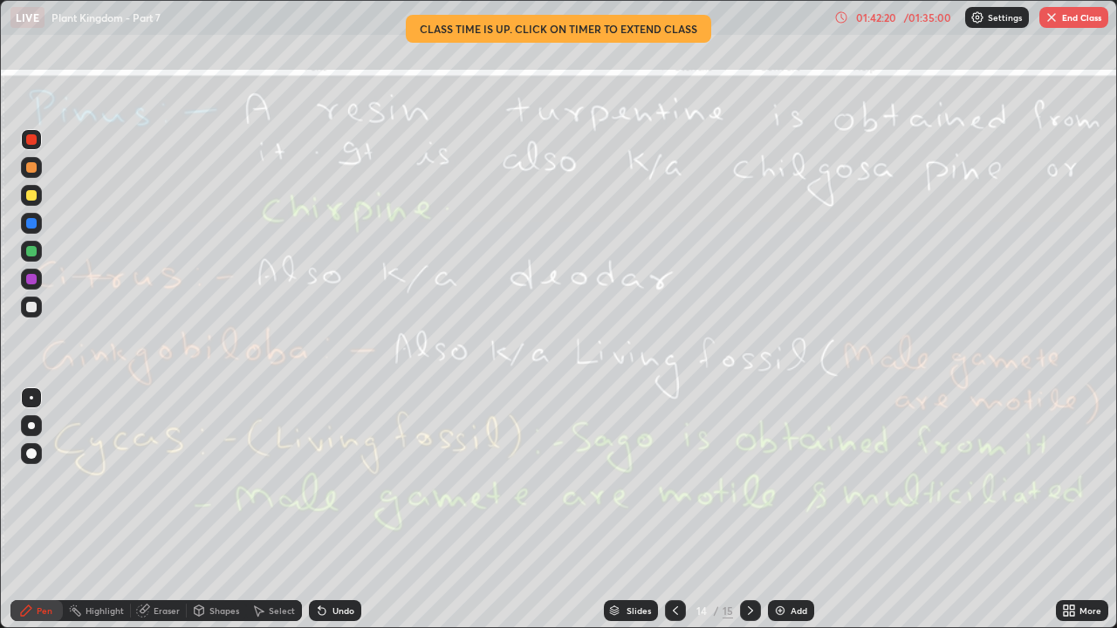
click at [161, 614] on div "Eraser" at bounding box center [167, 610] width 26 height 9
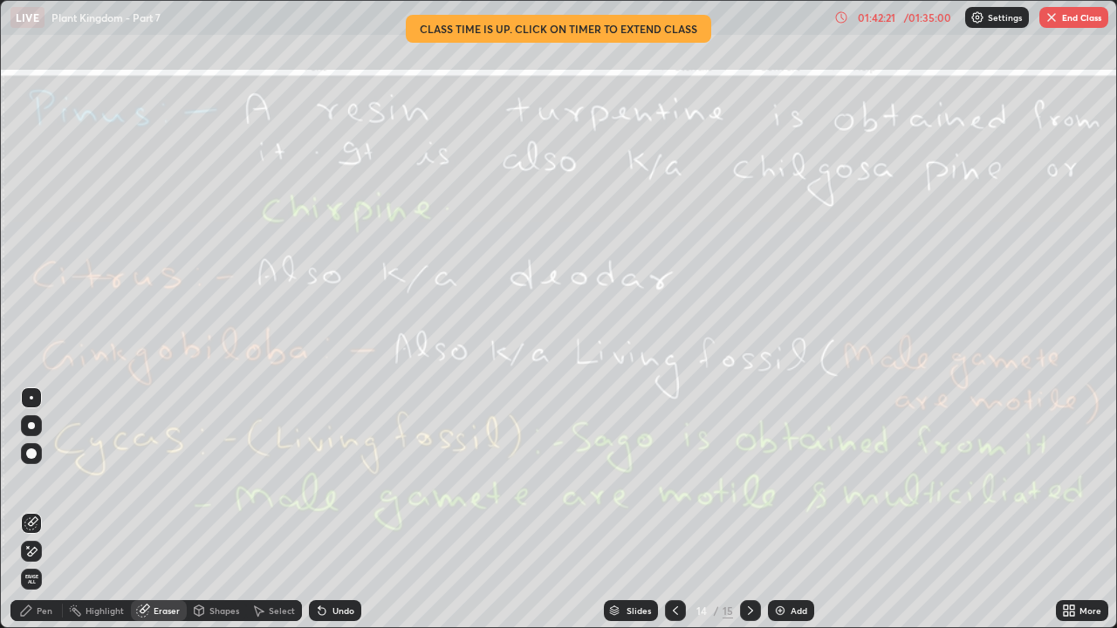
click at [35, 584] on span "Erase all" at bounding box center [31, 579] width 19 height 10
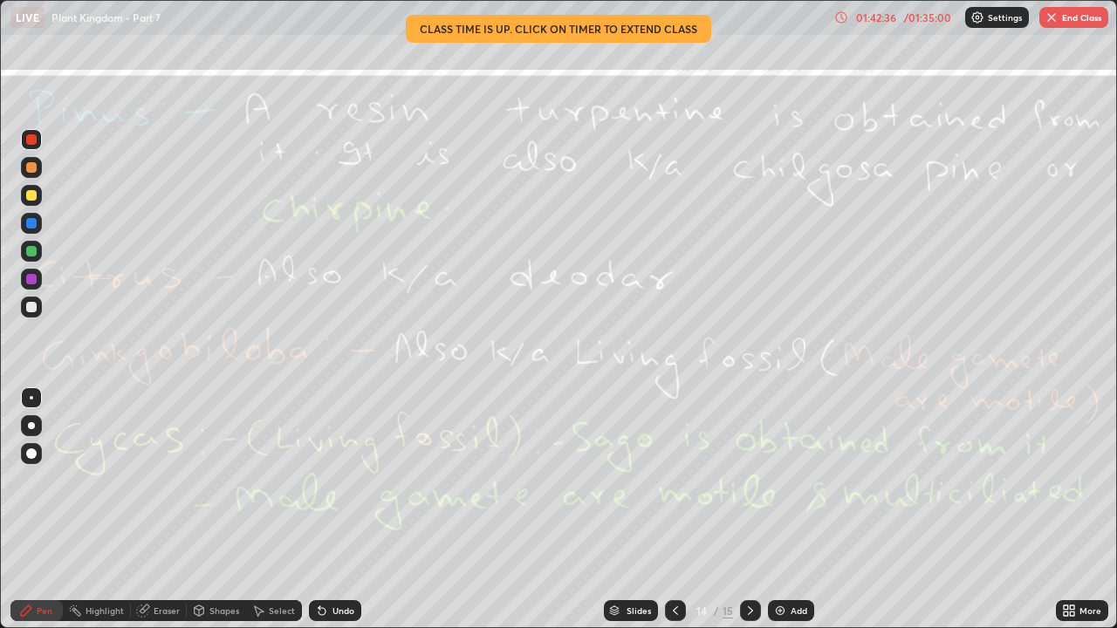
click at [169, 601] on div "Eraser" at bounding box center [159, 610] width 56 height 21
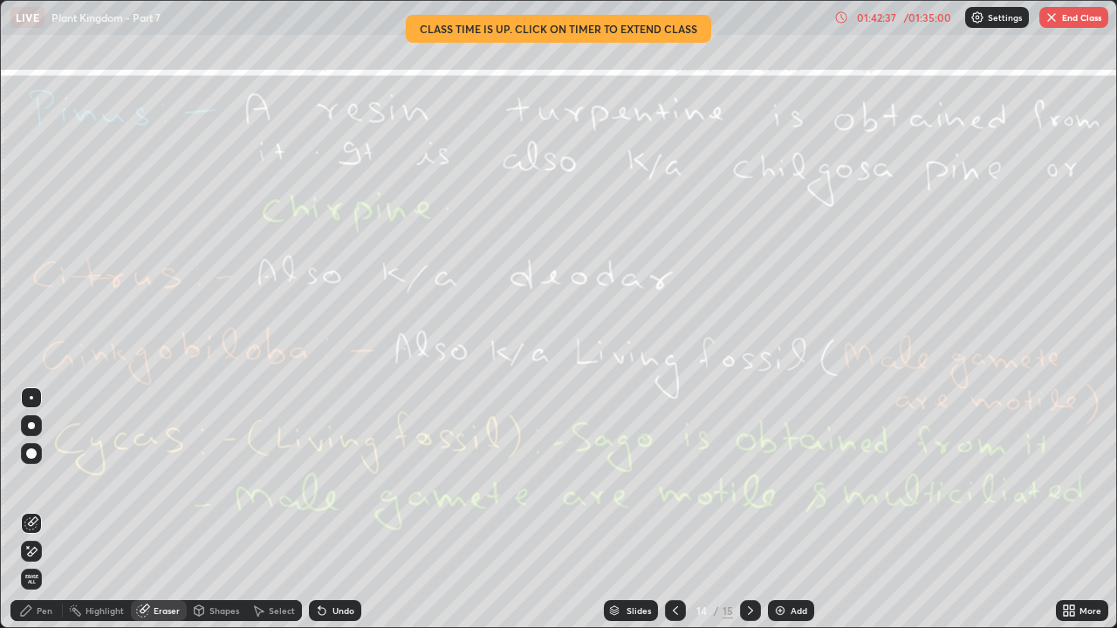
click at [31, 582] on span "Erase all" at bounding box center [31, 579] width 19 height 10
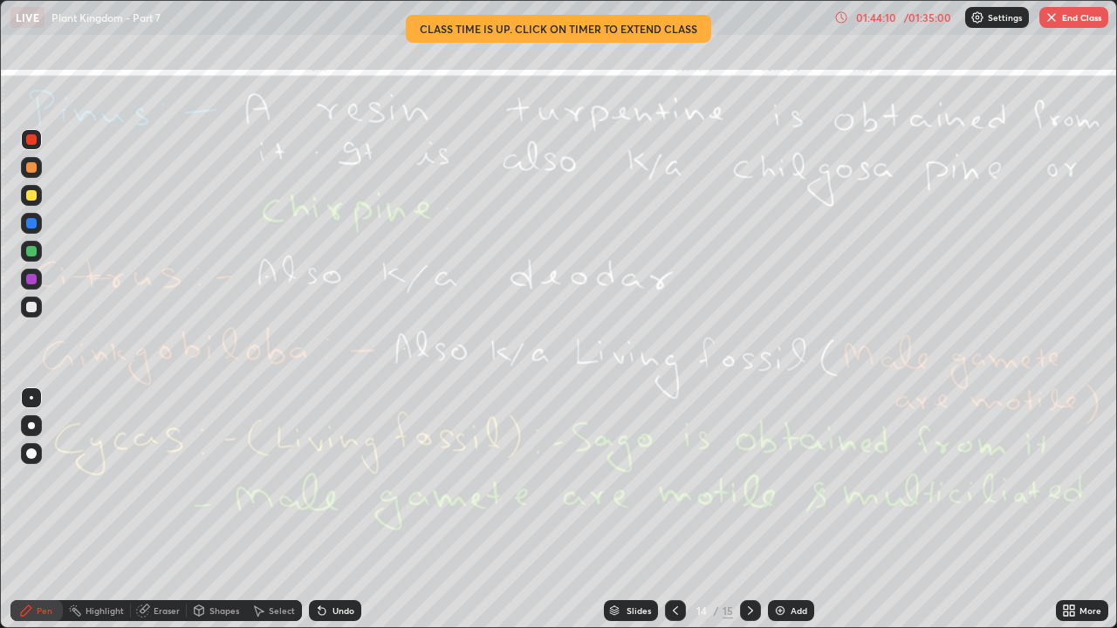
click at [749, 611] on icon at bounding box center [750, 611] width 14 height 14
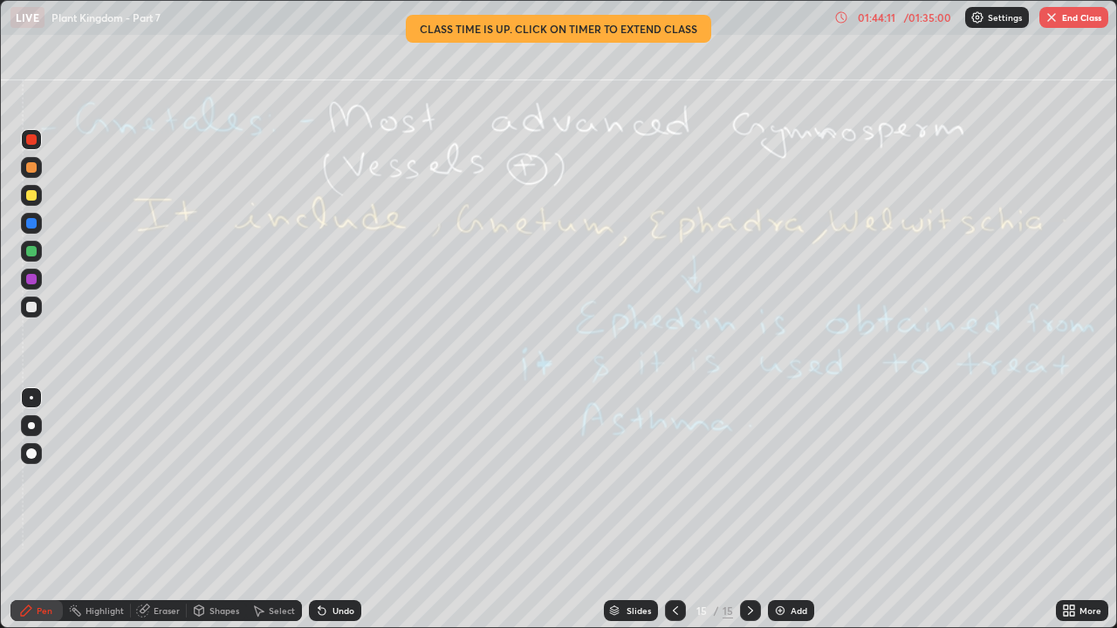
click at [673, 608] on icon at bounding box center [675, 611] width 14 height 14
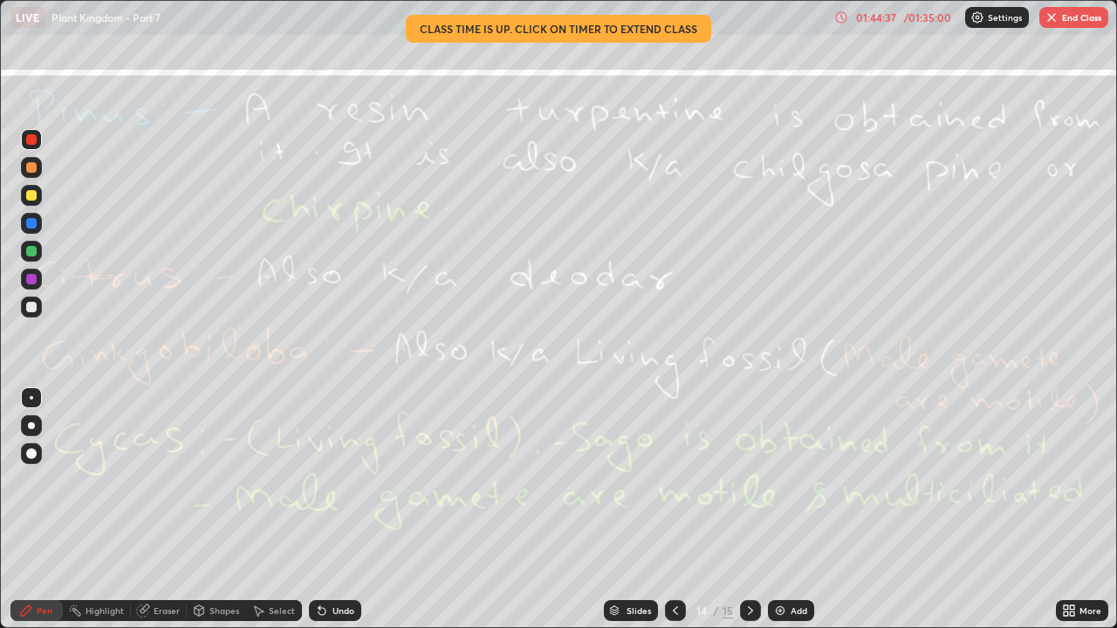
click at [749, 611] on icon at bounding box center [750, 611] width 14 height 14
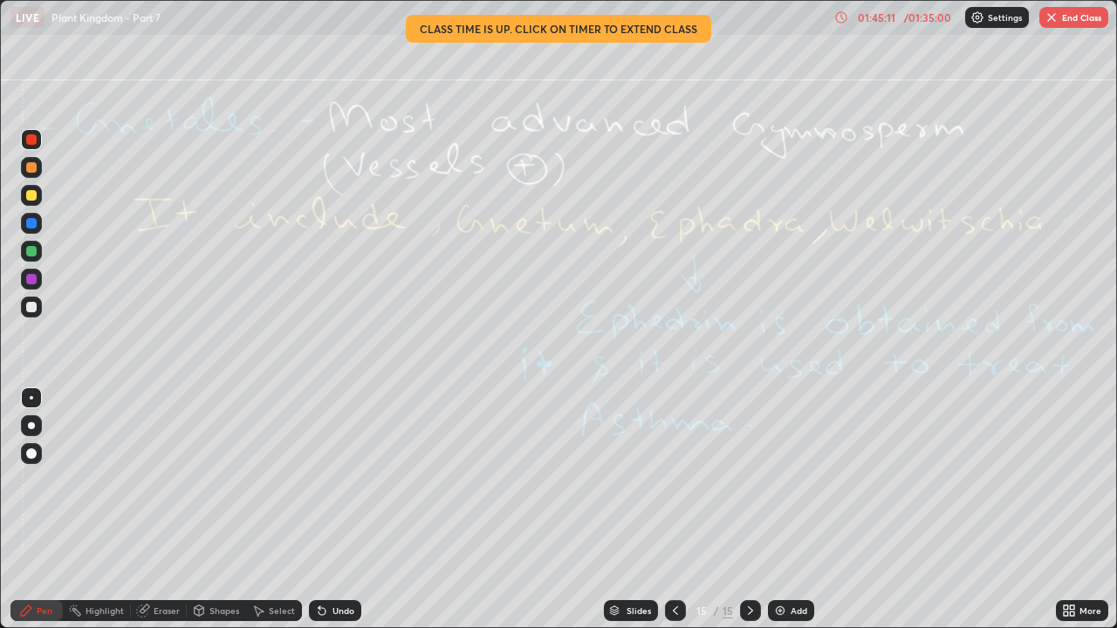
click at [164, 609] on div "Eraser" at bounding box center [167, 610] width 26 height 9
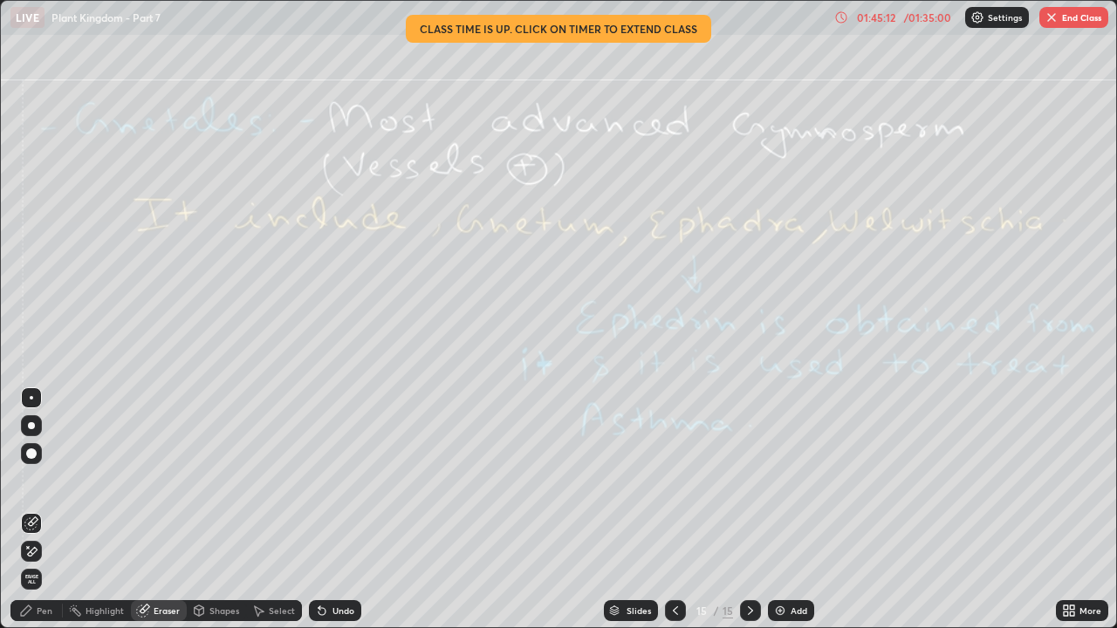
click at [33, 580] on span "Erase all" at bounding box center [31, 579] width 19 height 10
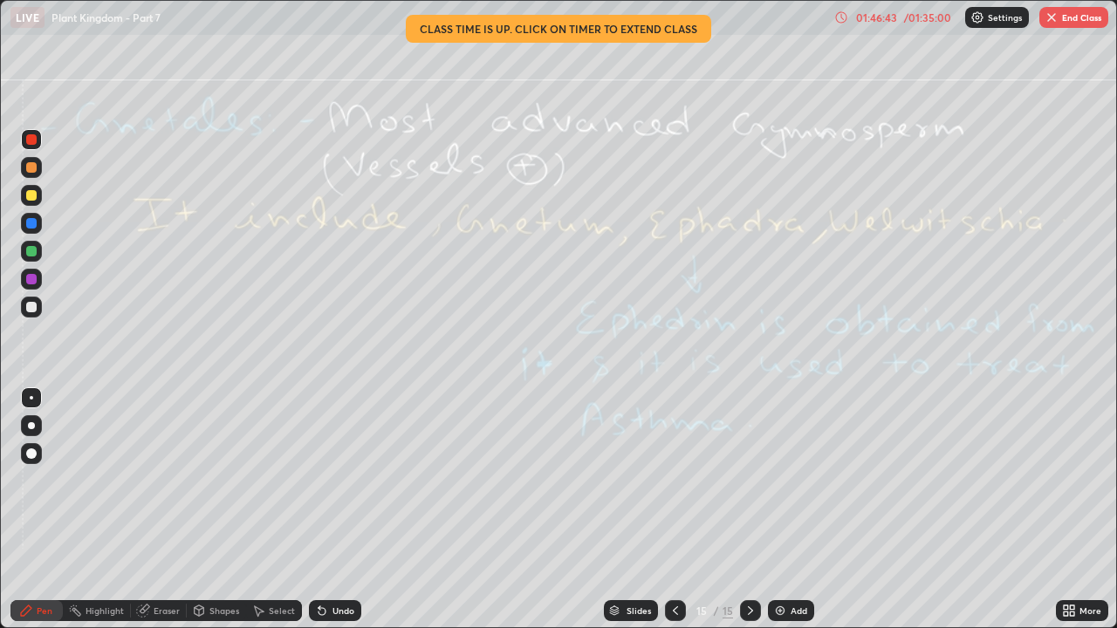
click at [162, 611] on div "Eraser" at bounding box center [167, 610] width 26 height 9
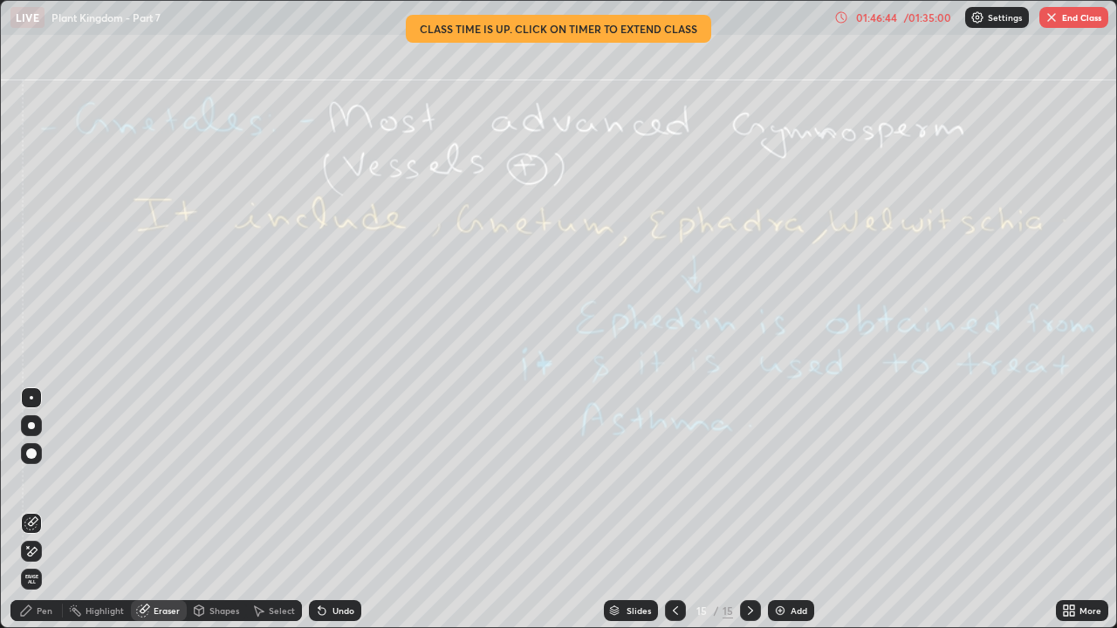
click at [35, 584] on span "Erase all" at bounding box center [31, 579] width 19 height 10
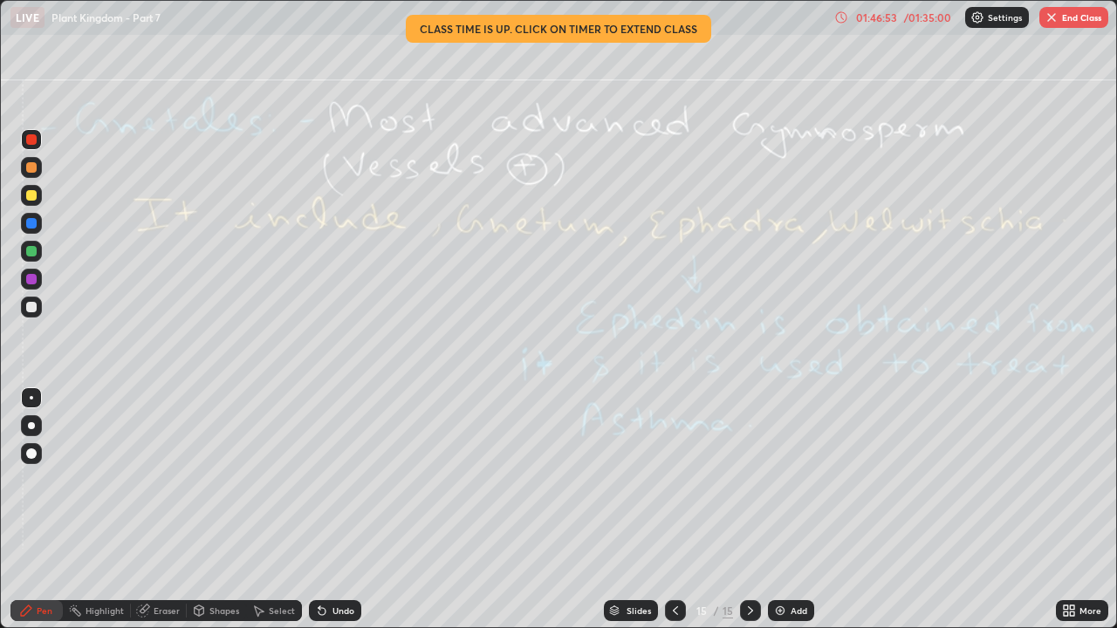
click at [1091, 19] on button "End Class" at bounding box center [1073, 17] width 69 height 21
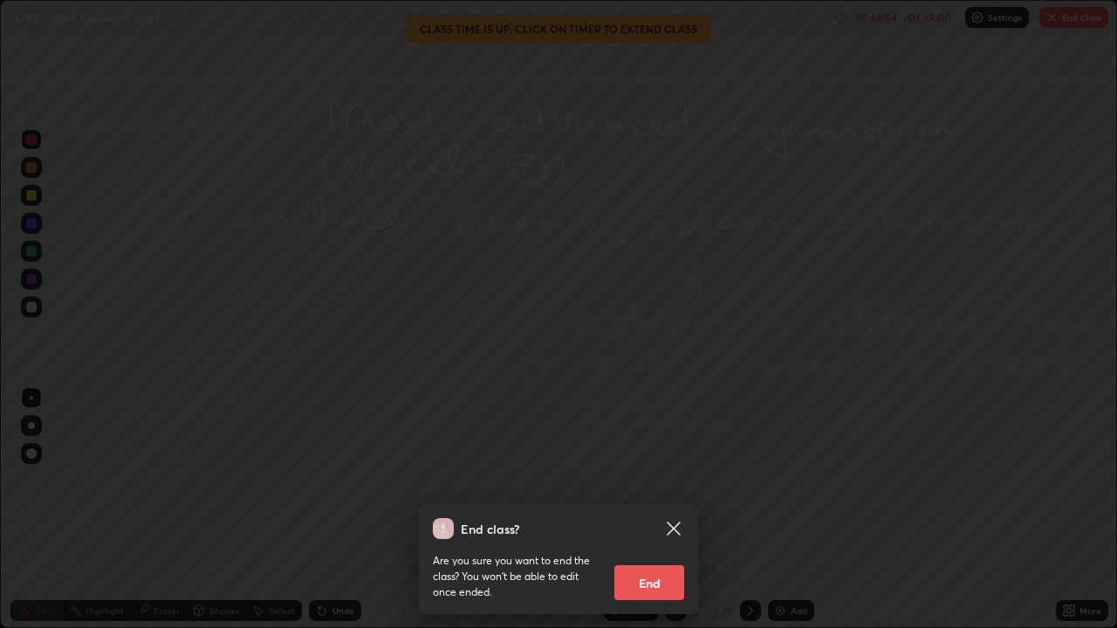
click at [652, 588] on button "End" at bounding box center [649, 582] width 70 height 35
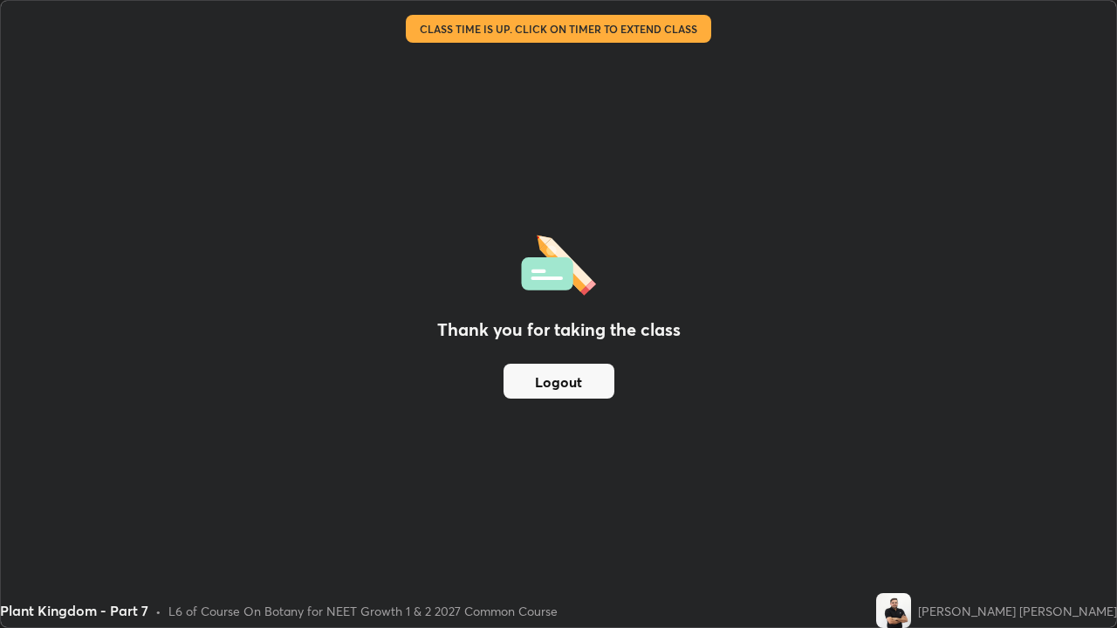
click at [564, 379] on button "Logout" at bounding box center [559, 381] width 111 height 35
